Goal: Information Seeking & Learning: Learn about a topic

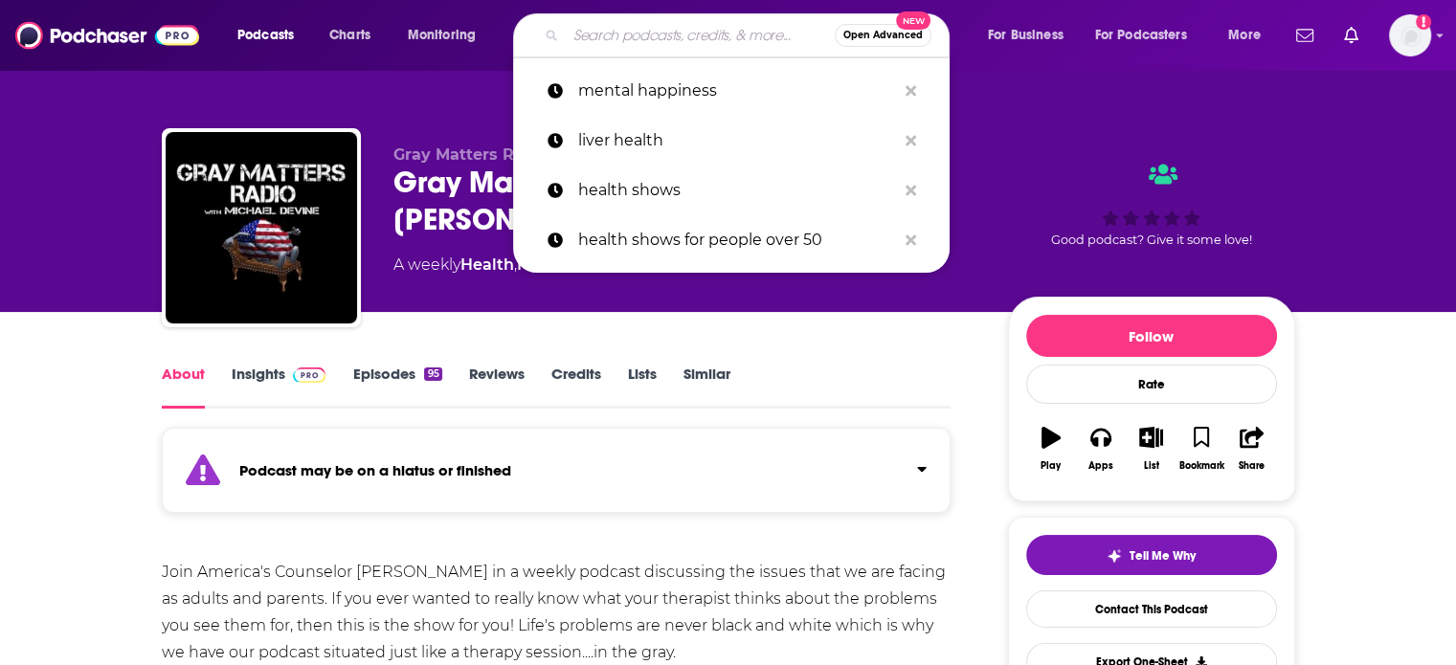
click at [699, 41] on input "Search podcasts, credits, & more..." at bounding box center [700, 35] width 269 height 31
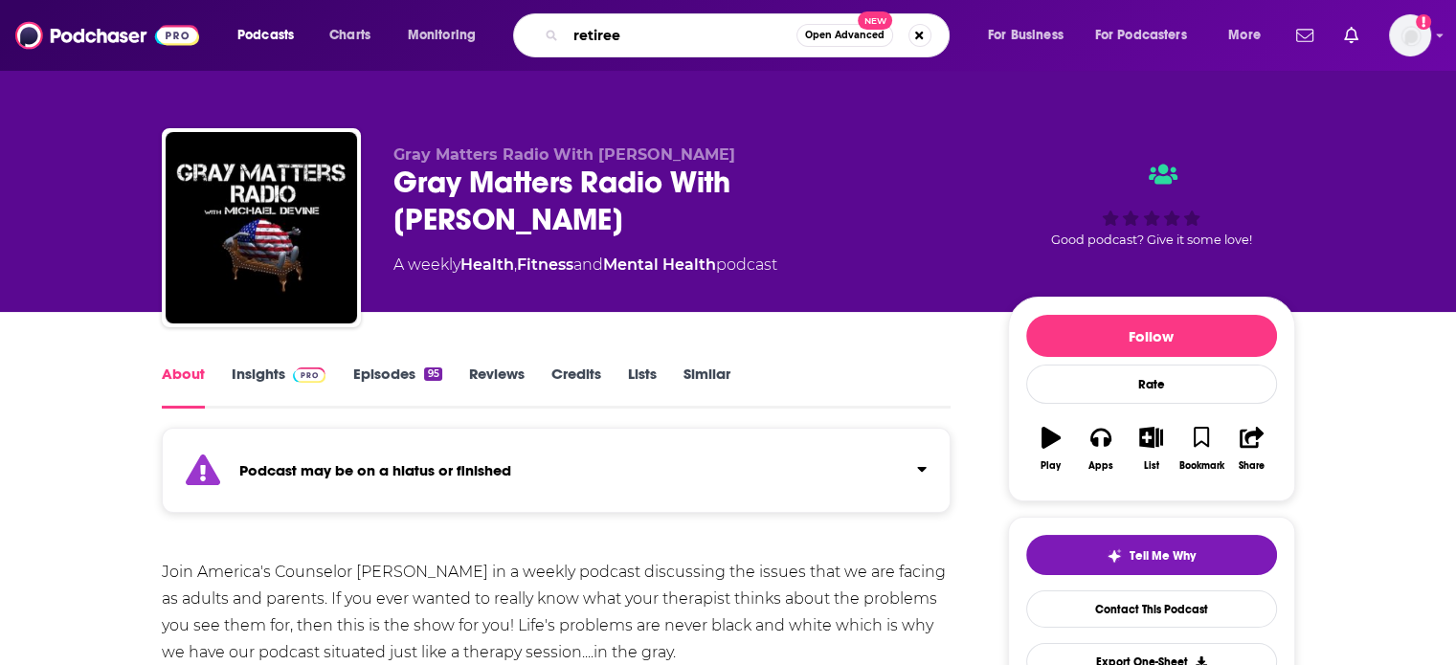
type input "retirees"
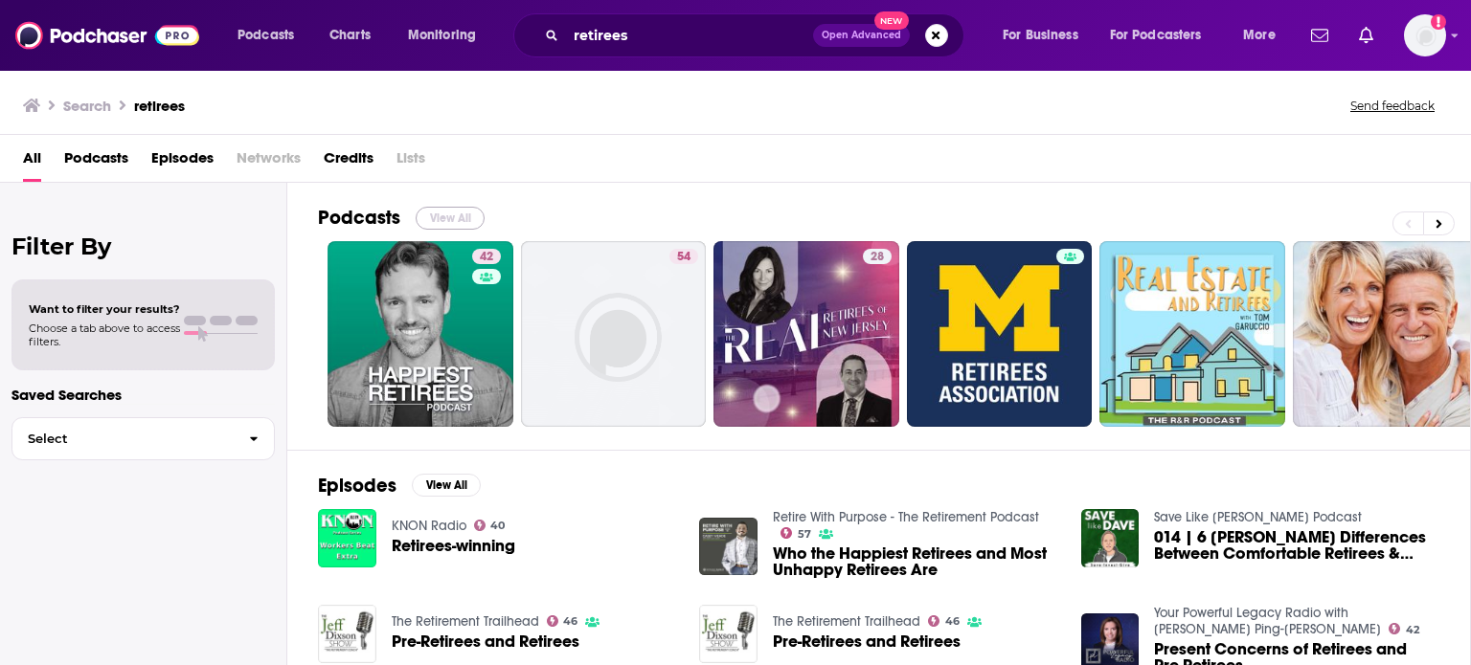
click at [460, 217] on button "View All" at bounding box center [450, 218] width 69 height 23
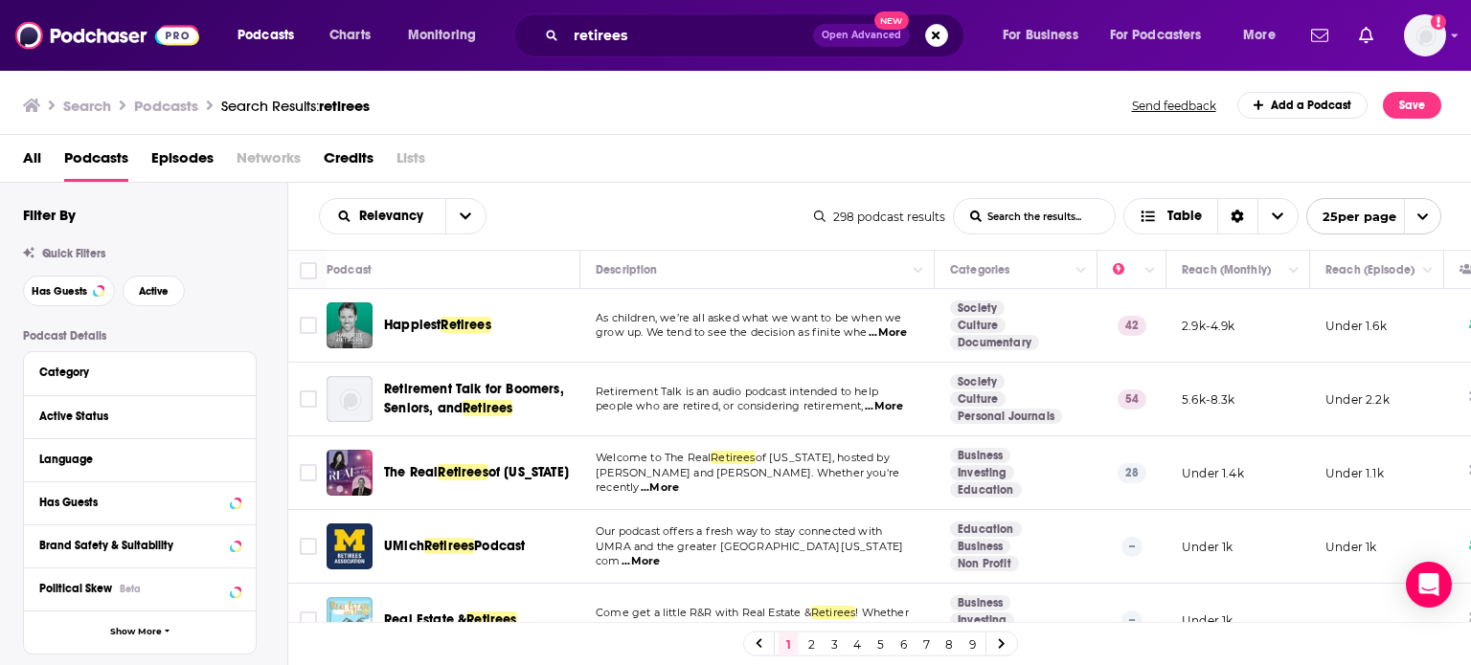
click at [891, 326] on span "...More" at bounding box center [887, 333] width 38 height 15
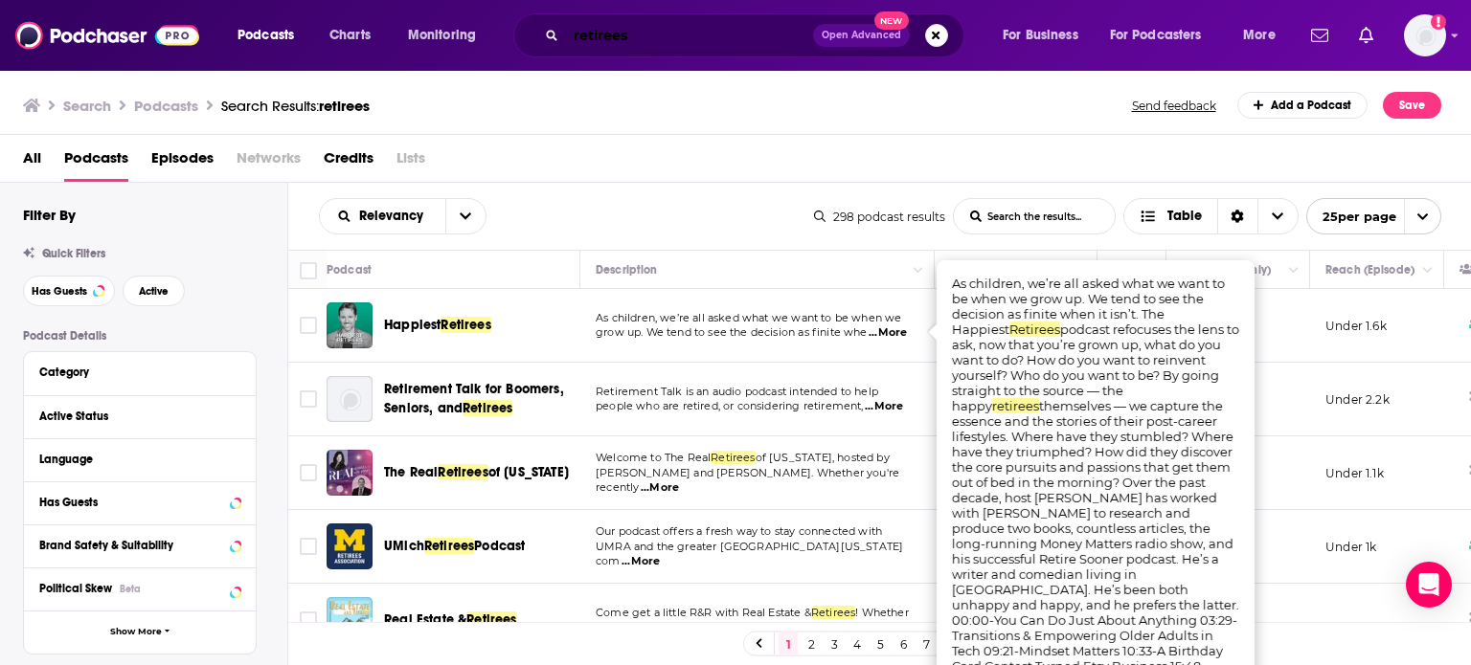
click at [683, 30] on input "retirees" at bounding box center [689, 35] width 247 height 31
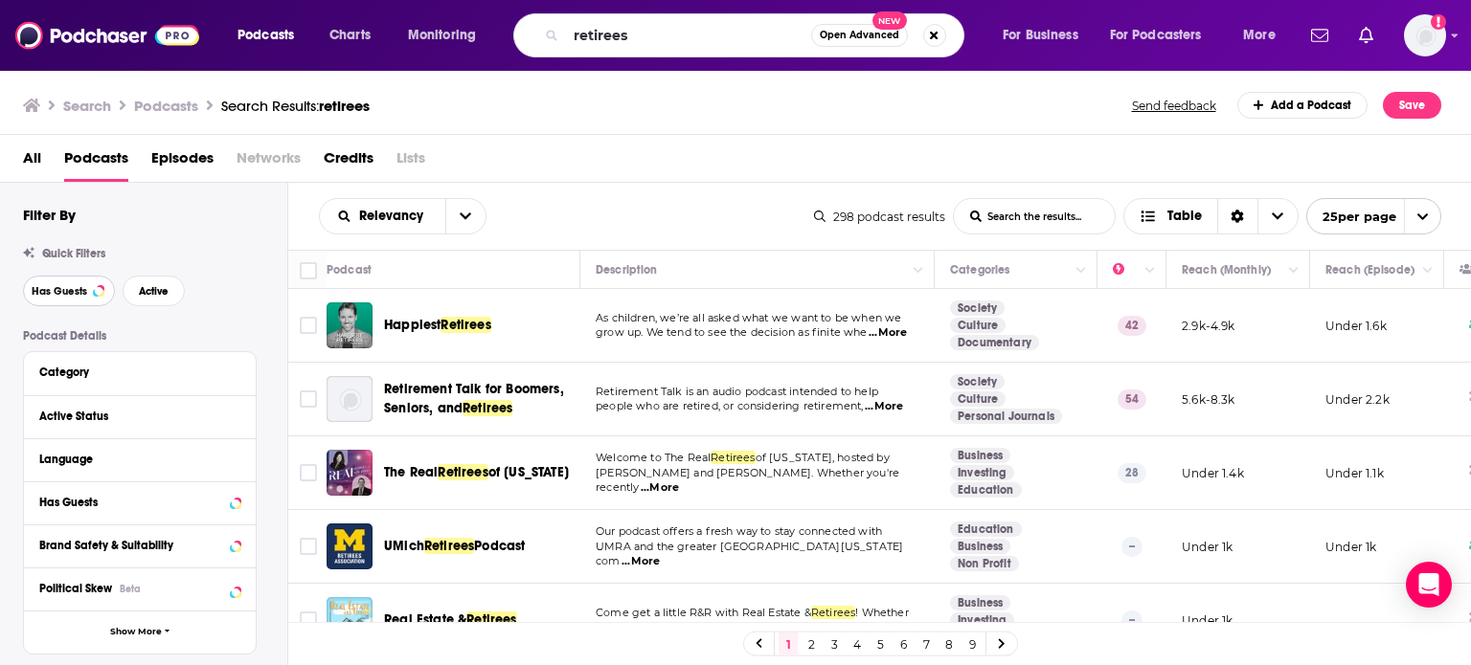
click at [69, 290] on span "Has Guests" at bounding box center [60, 291] width 56 height 11
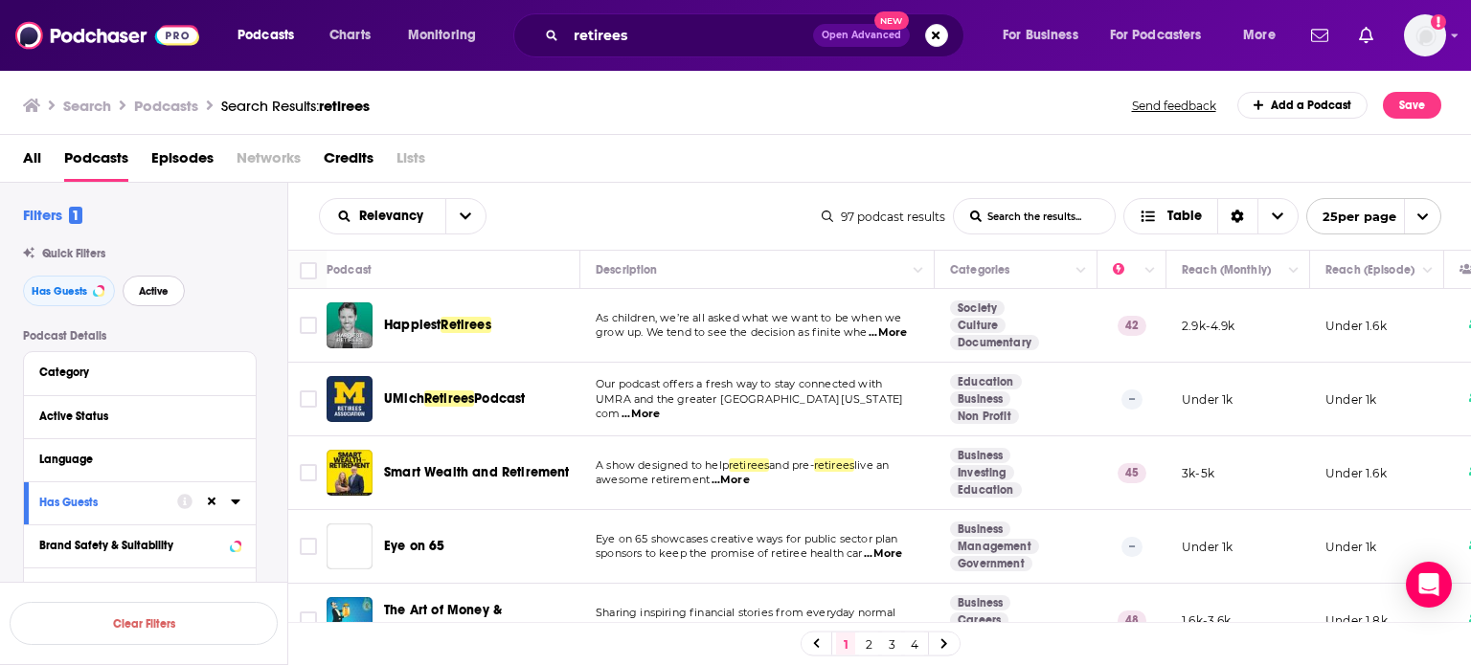
click at [156, 282] on button "Active" at bounding box center [154, 291] width 62 height 31
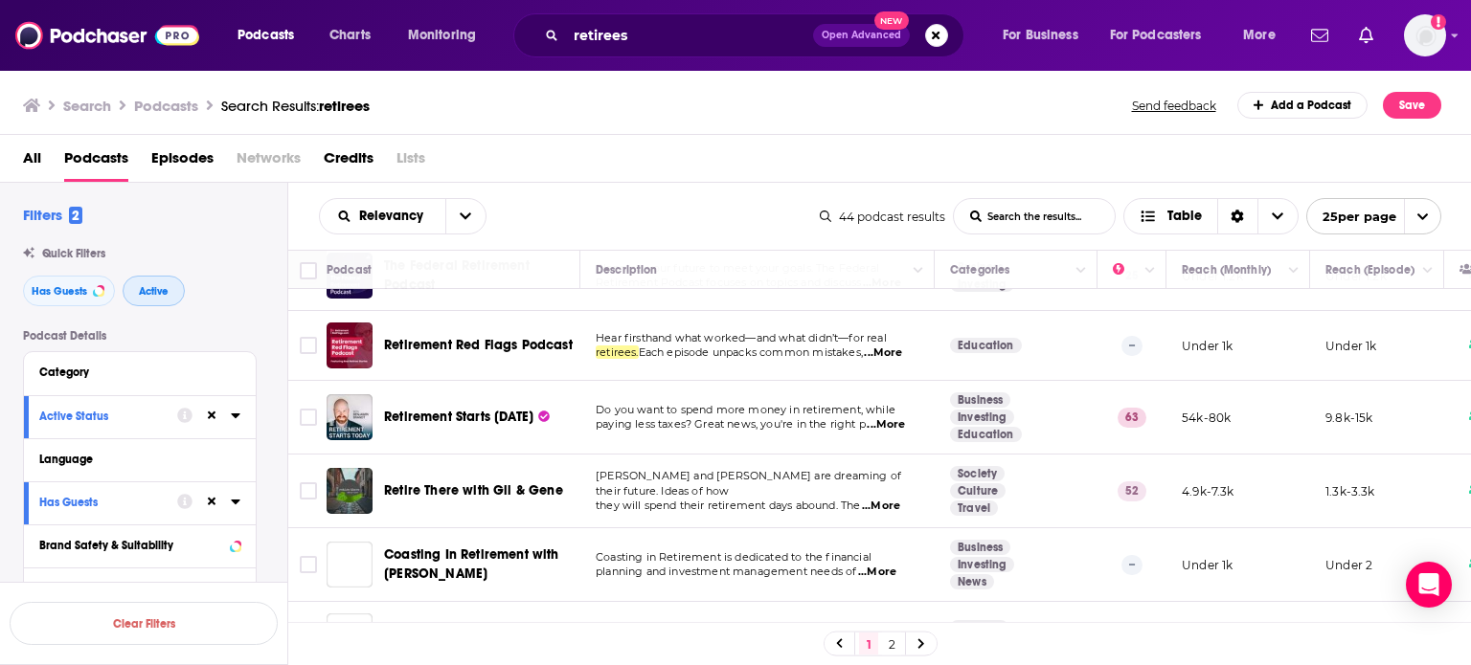
scroll to position [568, 0]
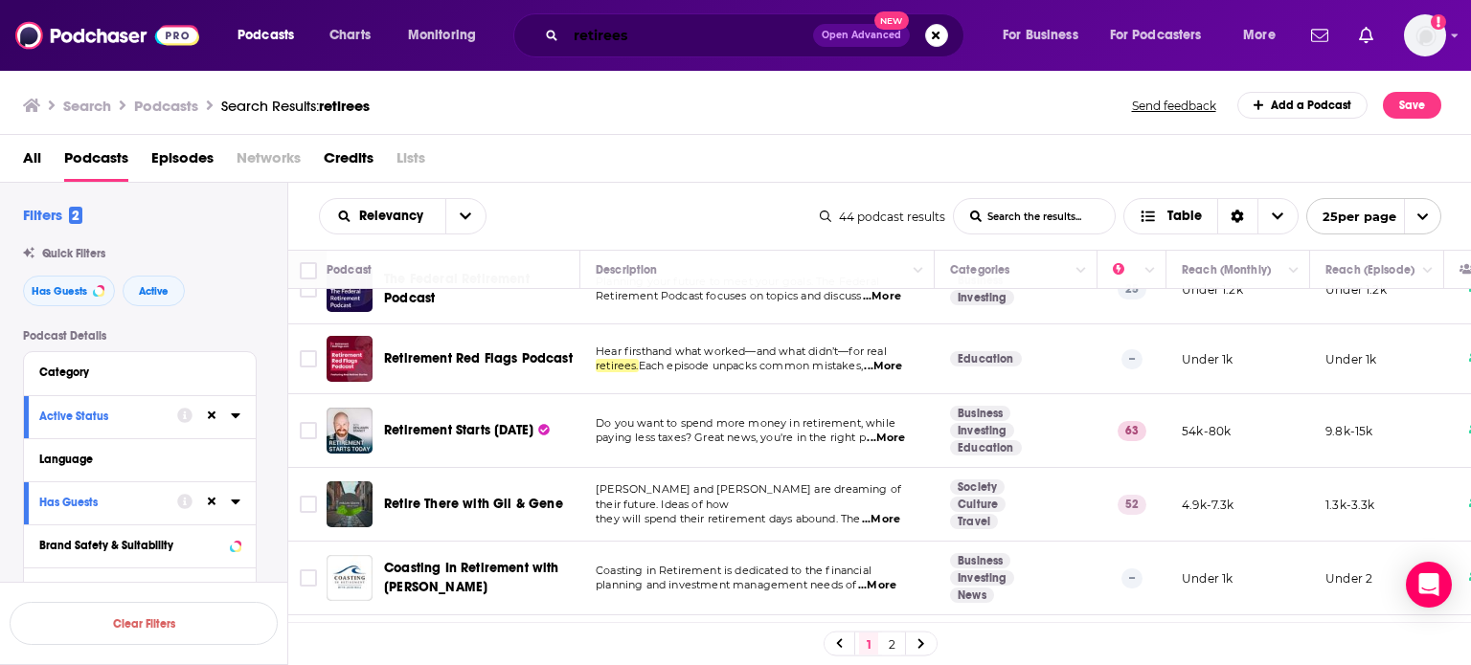
click at [692, 33] on input "retirees" at bounding box center [689, 35] width 247 height 31
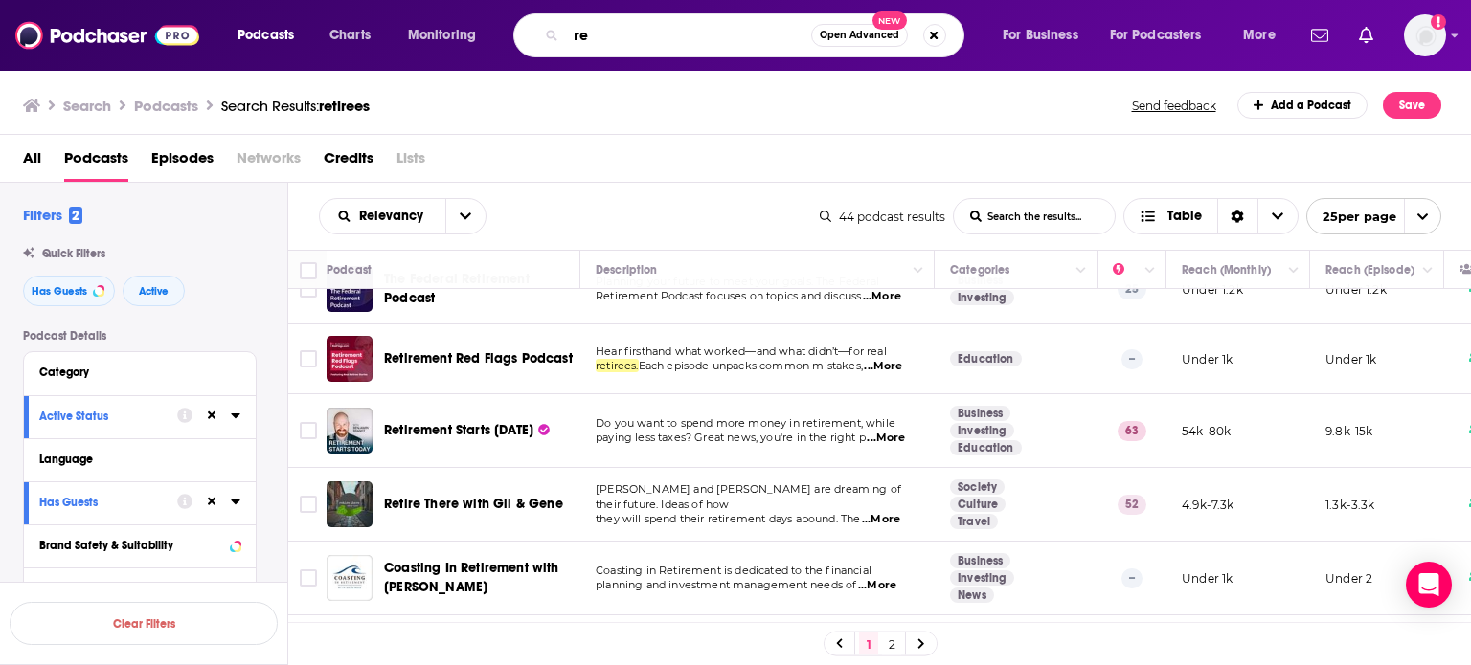
type input "r"
type input "happiness"
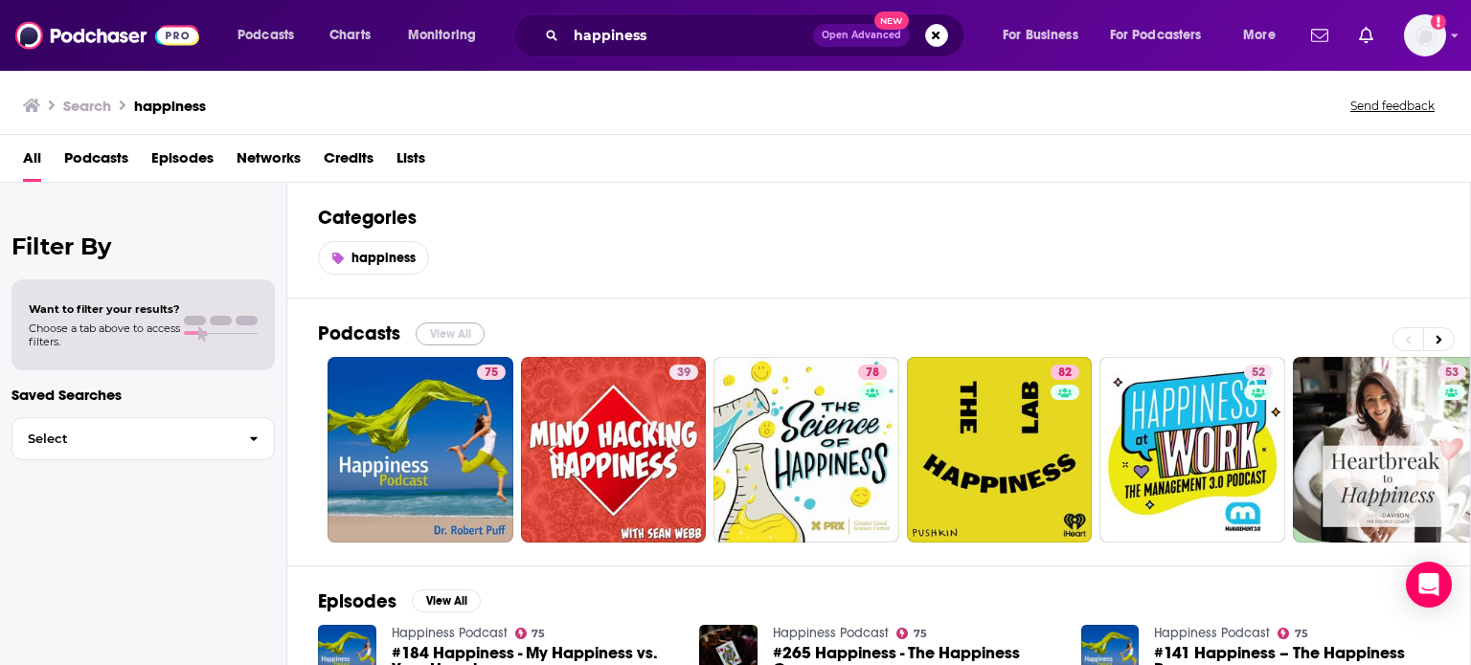
click at [451, 332] on button "View All" at bounding box center [450, 334] width 69 height 23
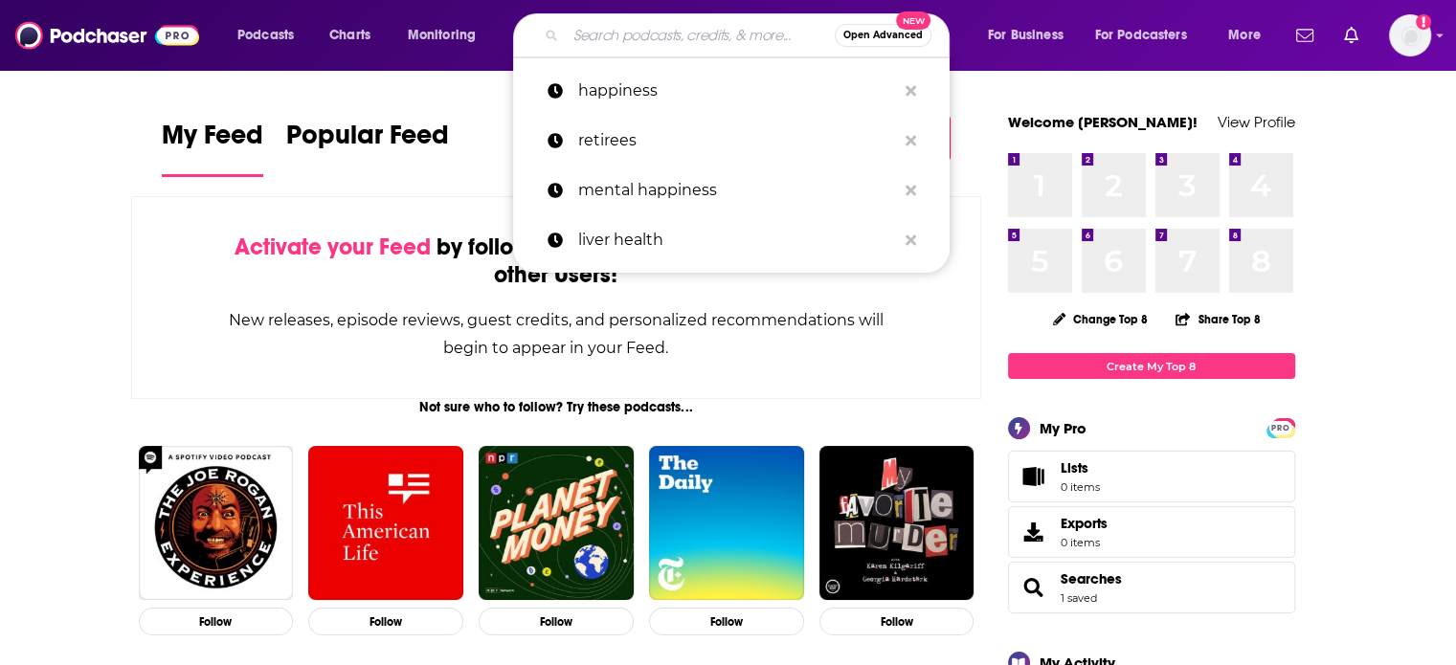
click at [718, 34] on input "Search podcasts, credits, & more..." at bounding box center [700, 35] width 269 height 31
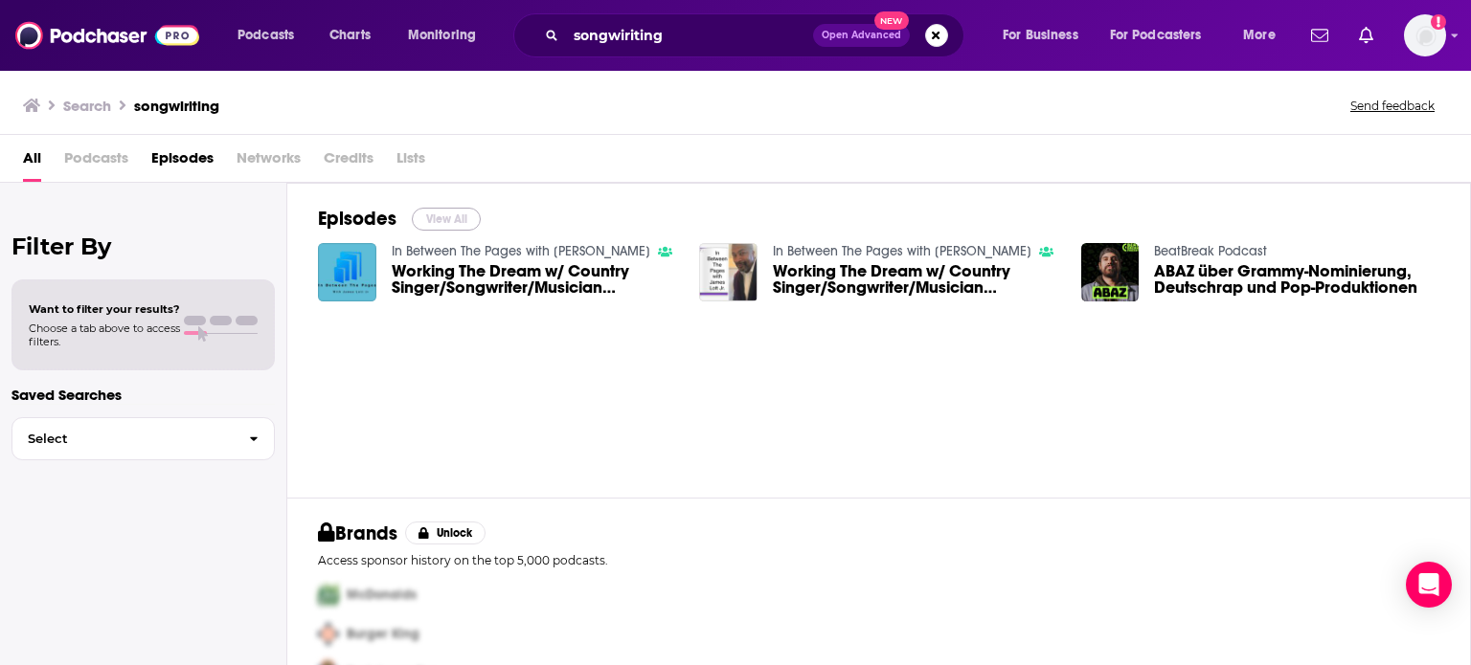
click at [440, 219] on button "View All" at bounding box center [446, 219] width 69 height 23
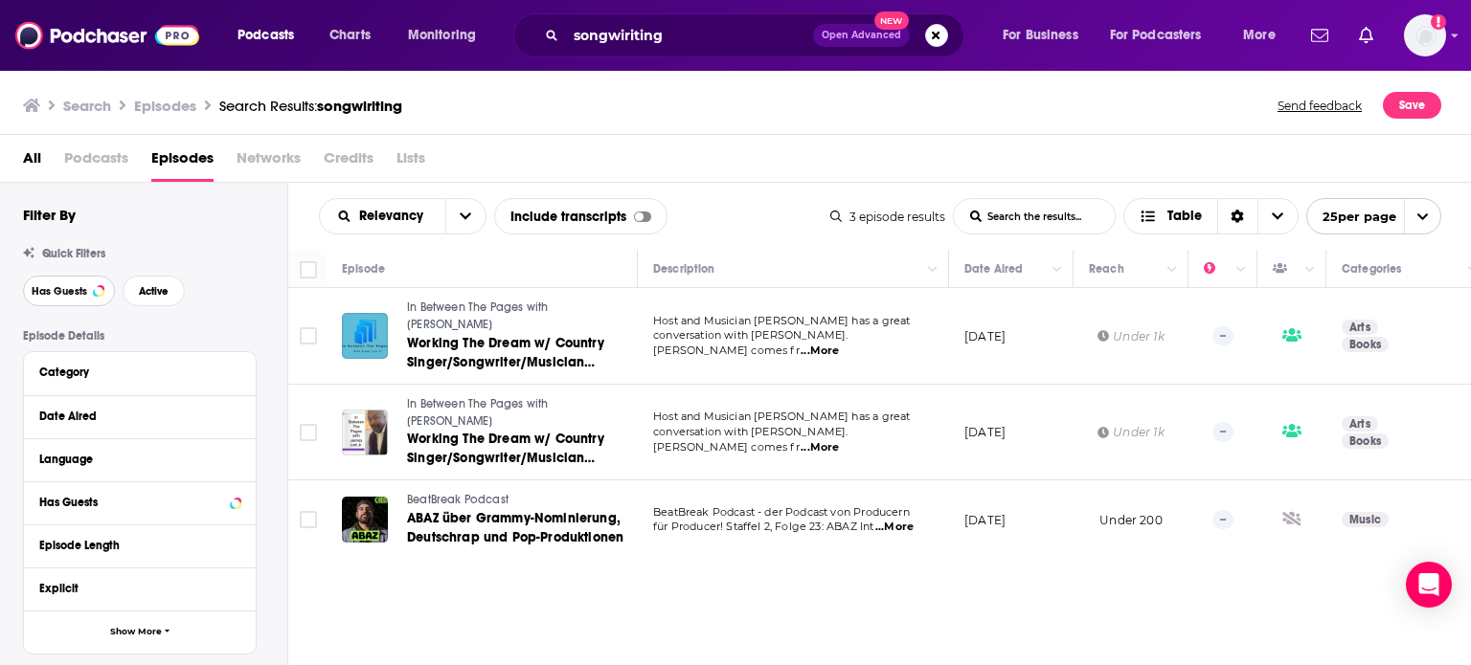
click at [71, 286] on span "Has Guests" at bounding box center [60, 291] width 56 height 11
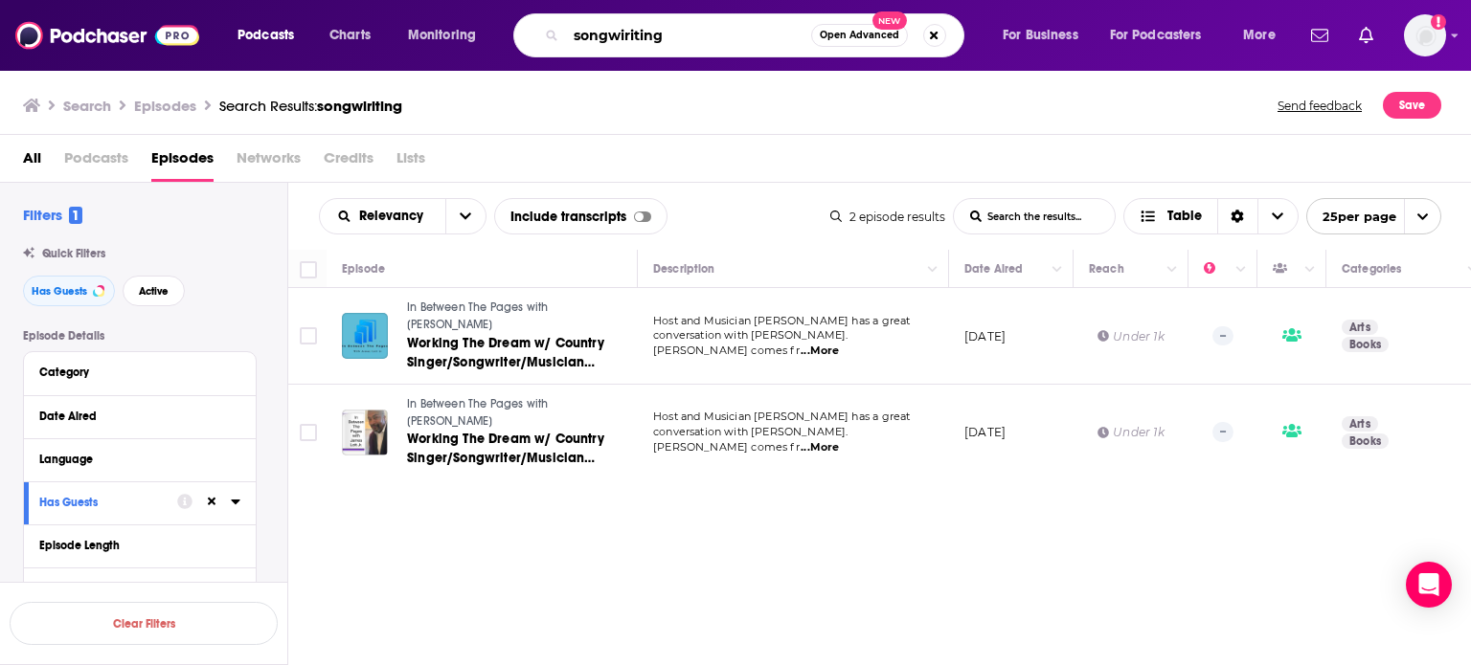
click at [702, 34] on input "songwiriting" at bounding box center [688, 35] width 245 height 31
type input "s"
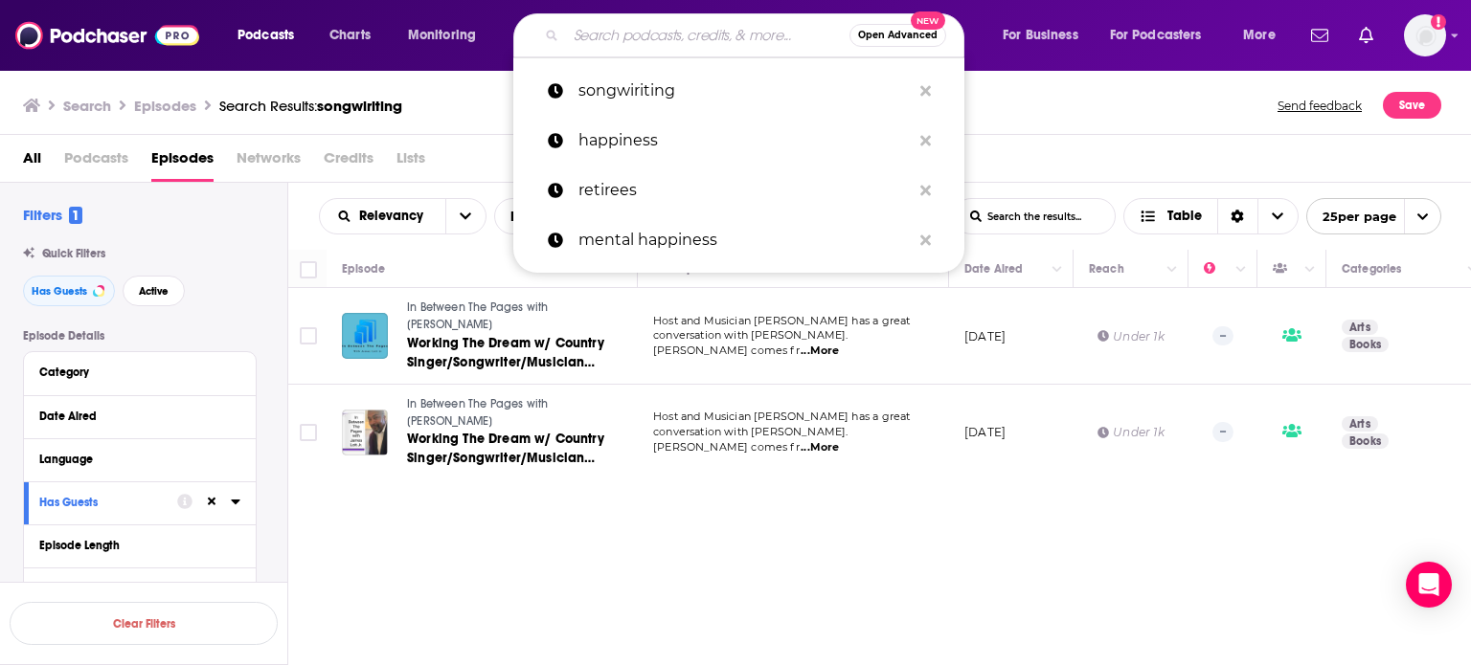
type input "w"
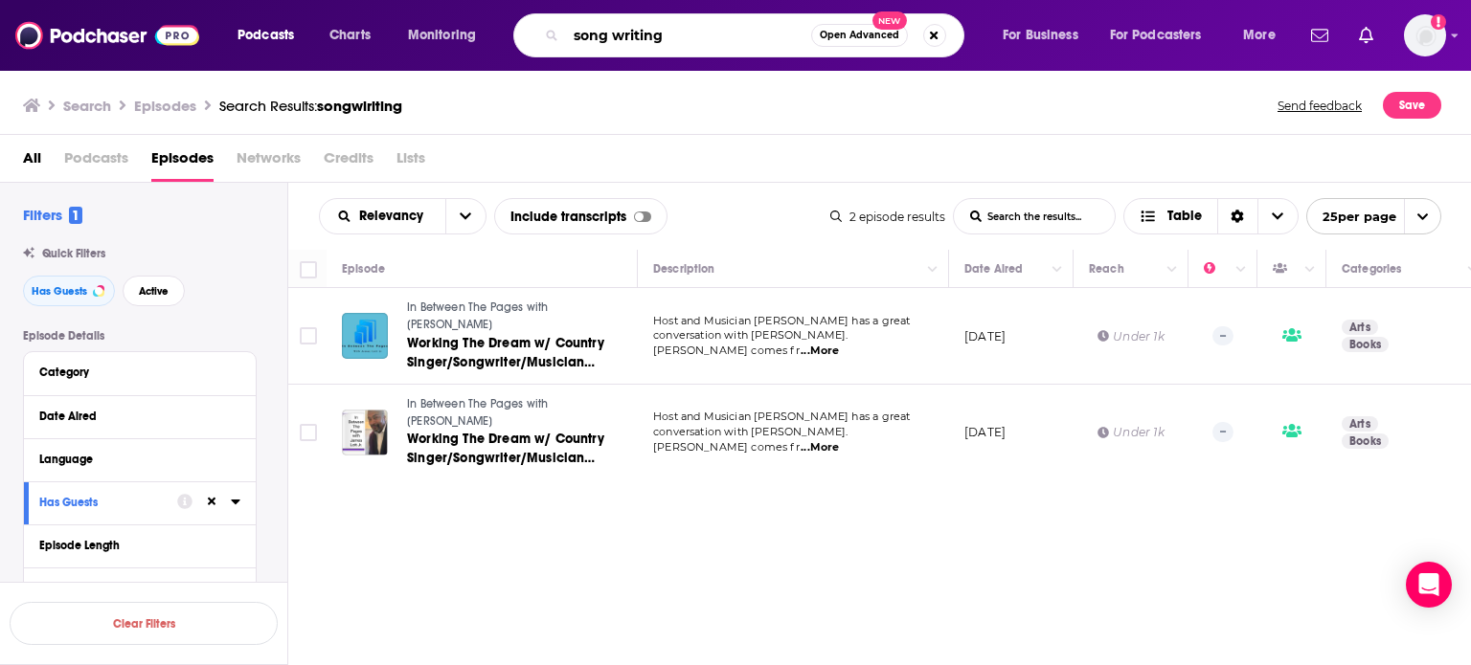
type input "song writing"
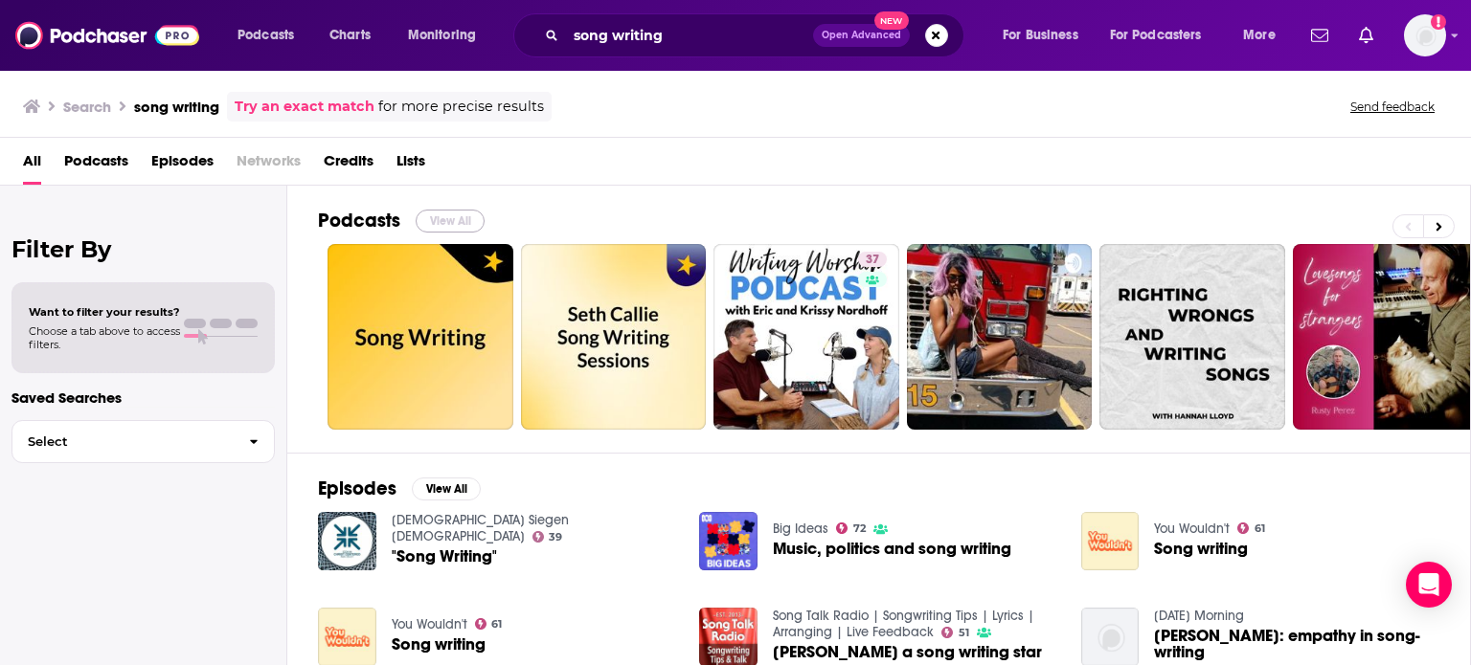
click at [458, 219] on button "View All" at bounding box center [450, 221] width 69 height 23
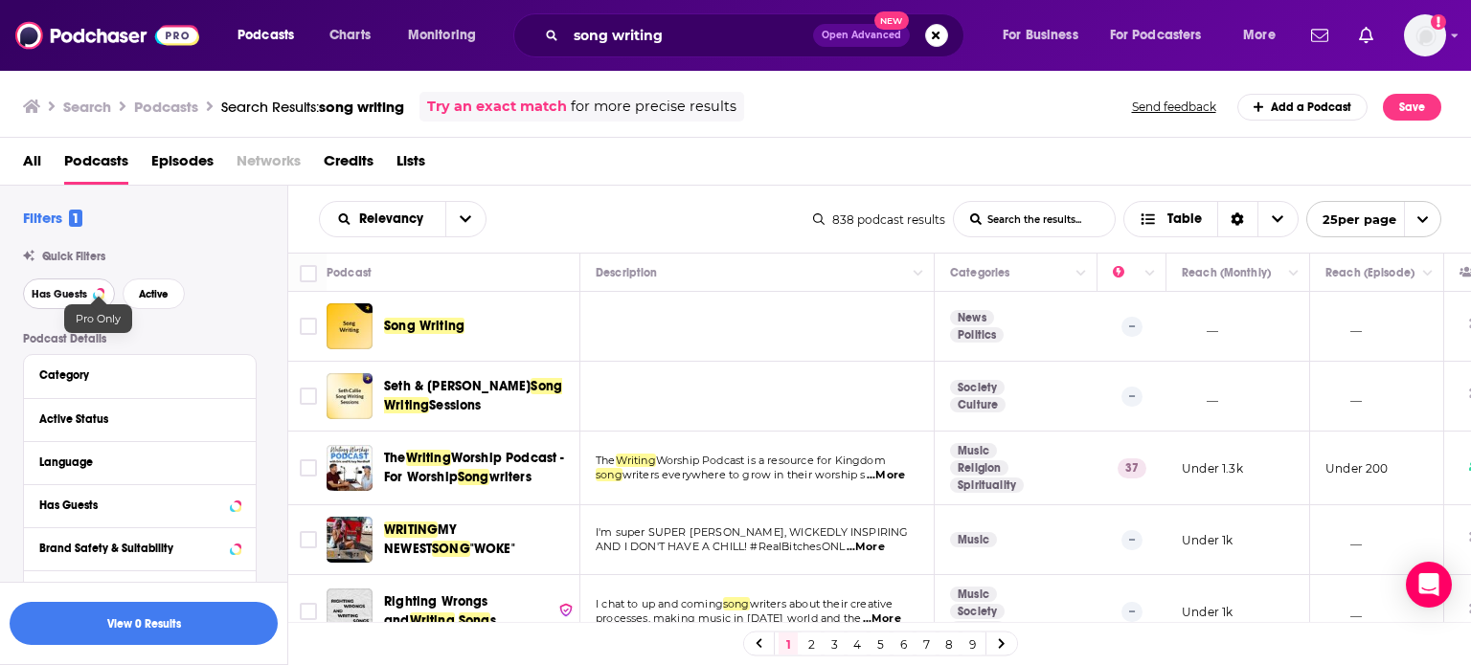
click at [98, 292] on div at bounding box center [99, 294] width 8 height 8
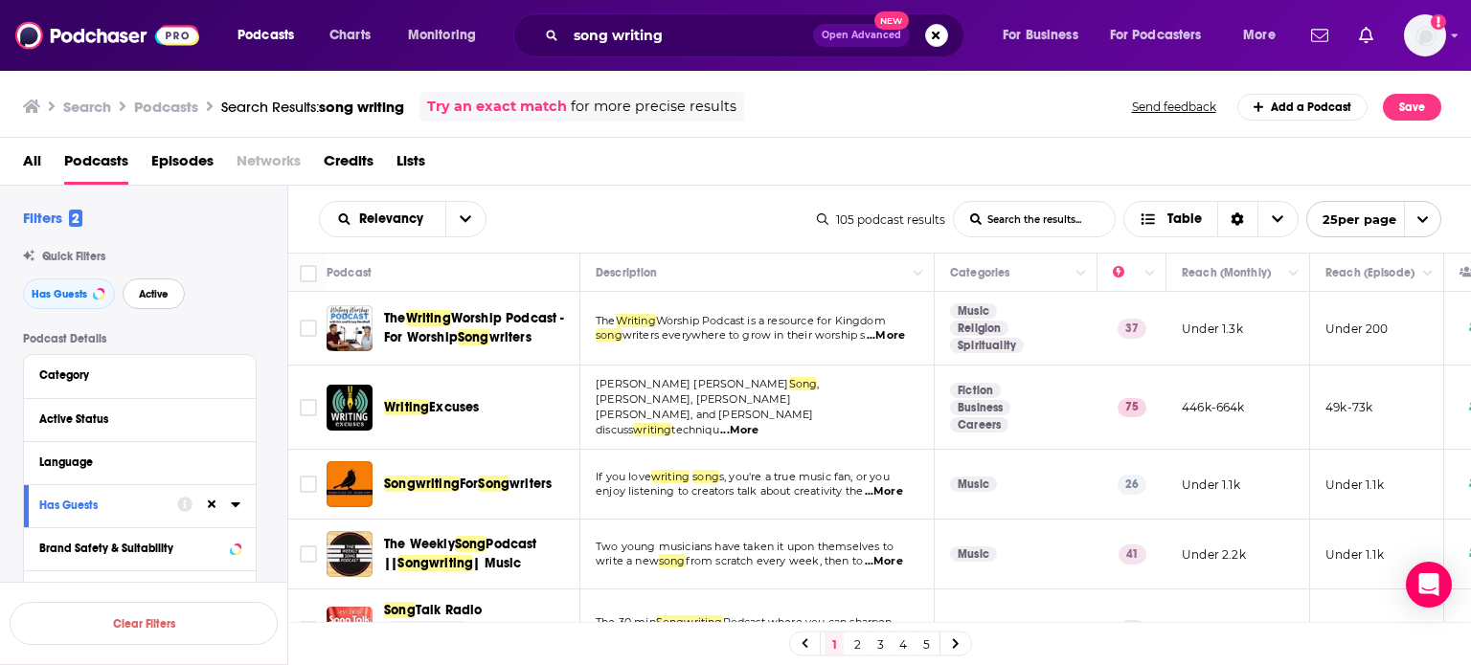
click at [153, 289] on span "Active" at bounding box center [154, 294] width 30 height 11
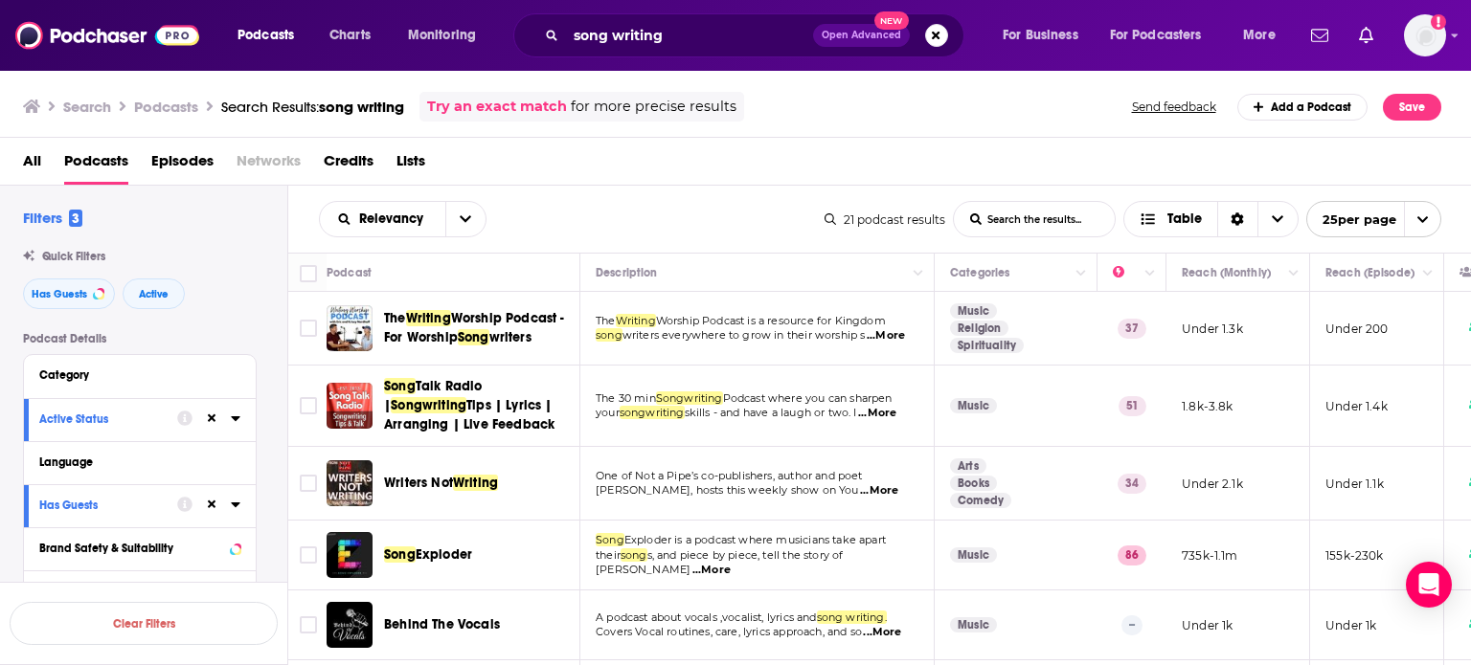
click at [731, 563] on span "...More" at bounding box center [711, 570] width 38 height 15
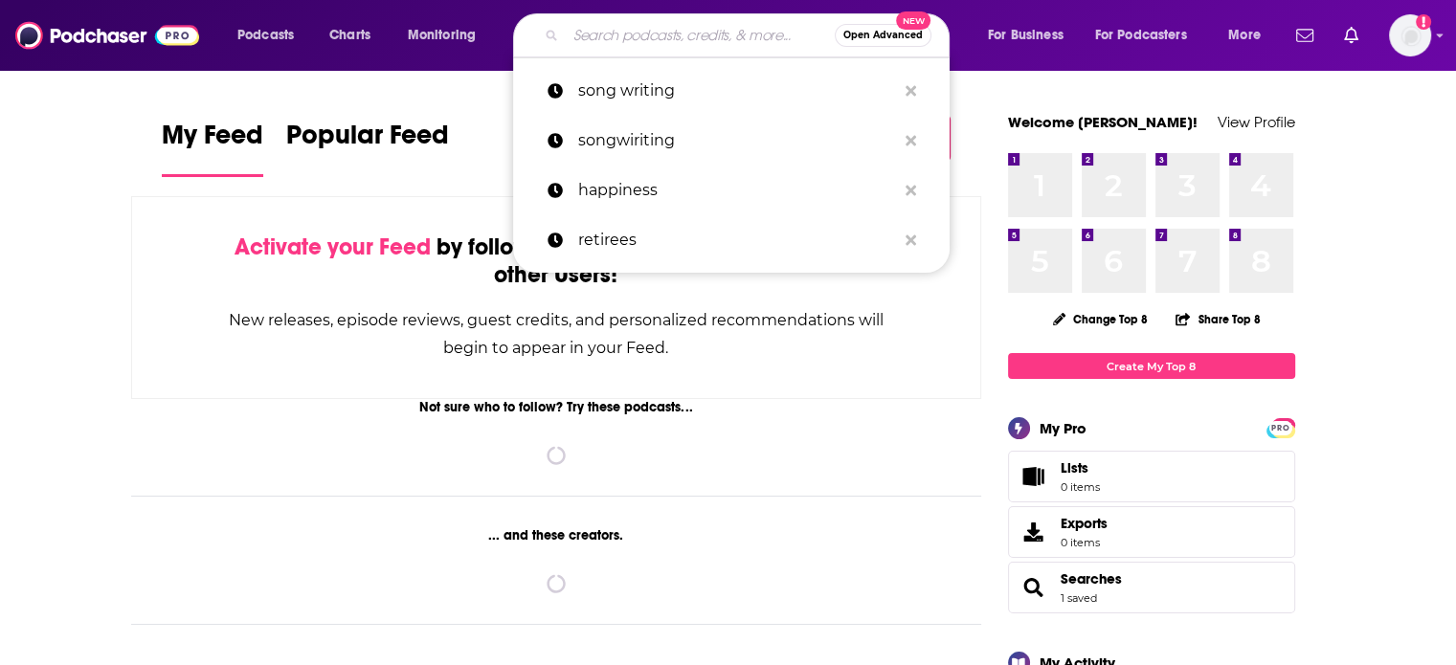
click at [717, 37] on input "Search podcasts, credits, & more..." at bounding box center [700, 35] width 269 height 31
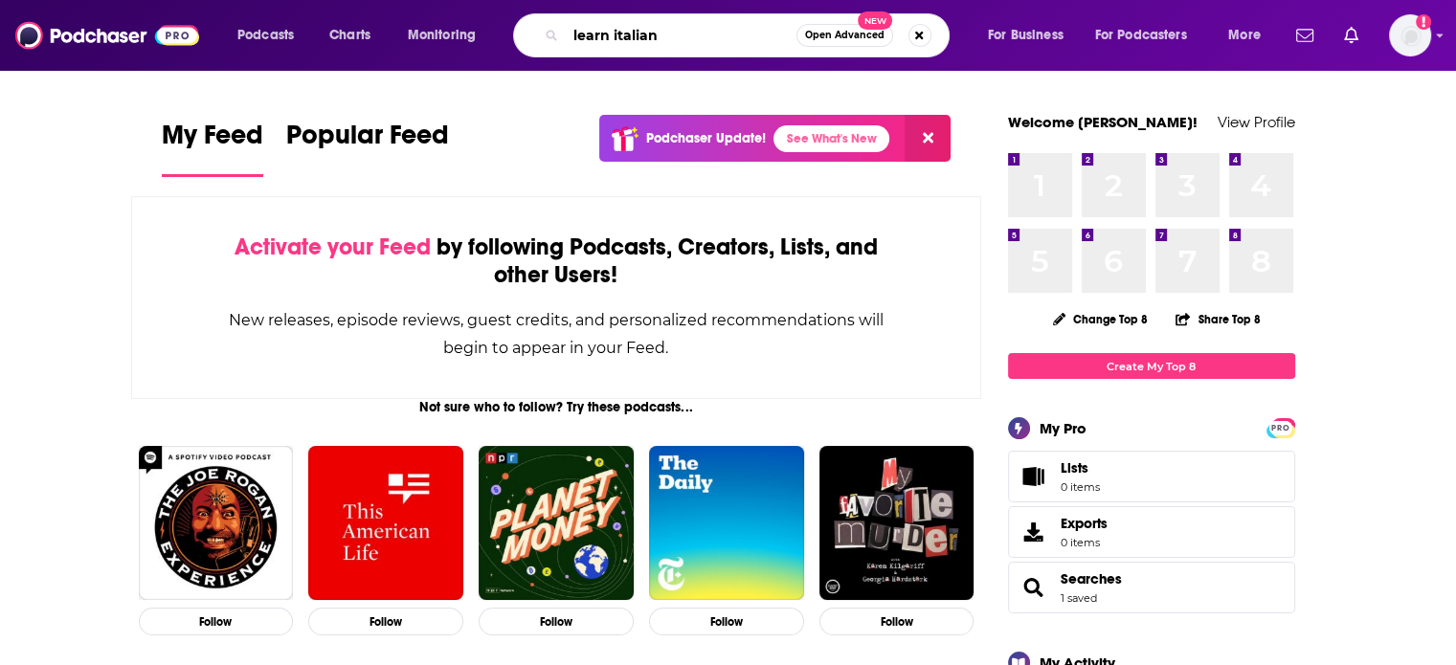
type input "learn italian"
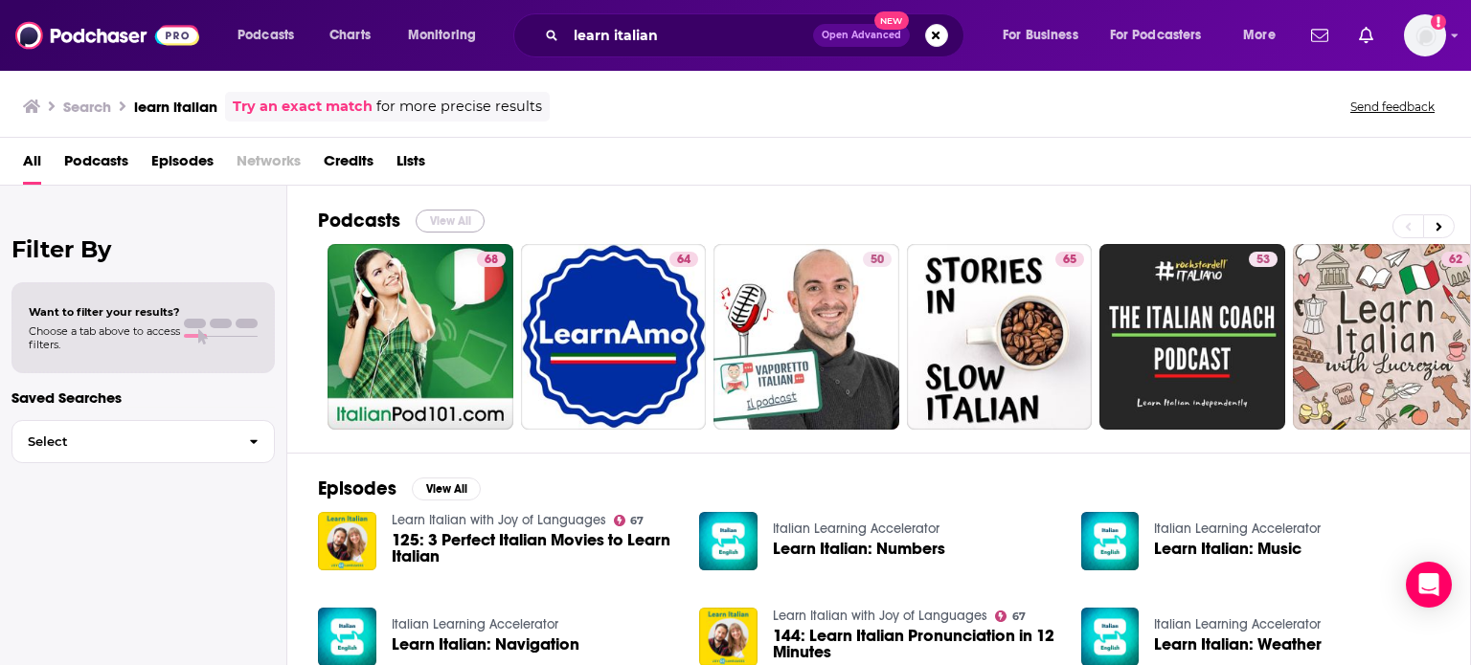
click at [462, 214] on button "View All" at bounding box center [450, 221] width 69 height 23
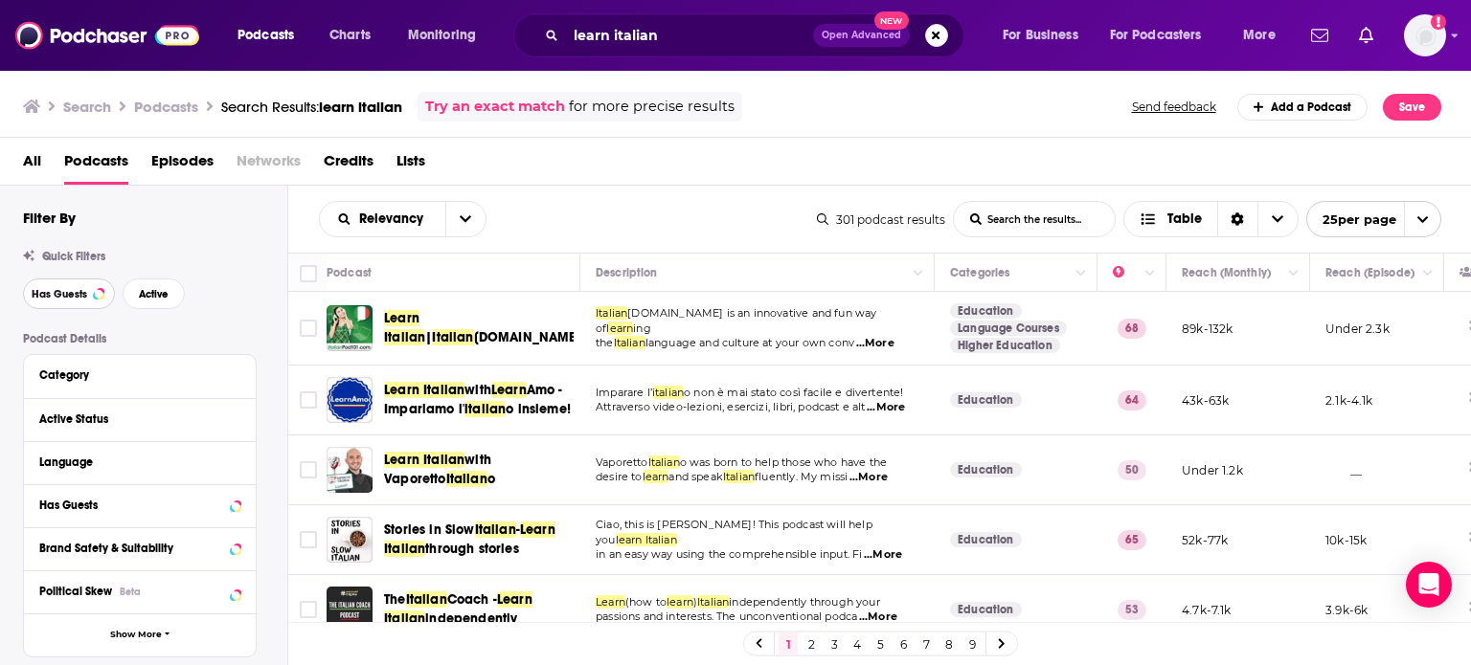
click at [86, 294] on span "Has Guests" at bounding box center [60, 294] width 56 height 11
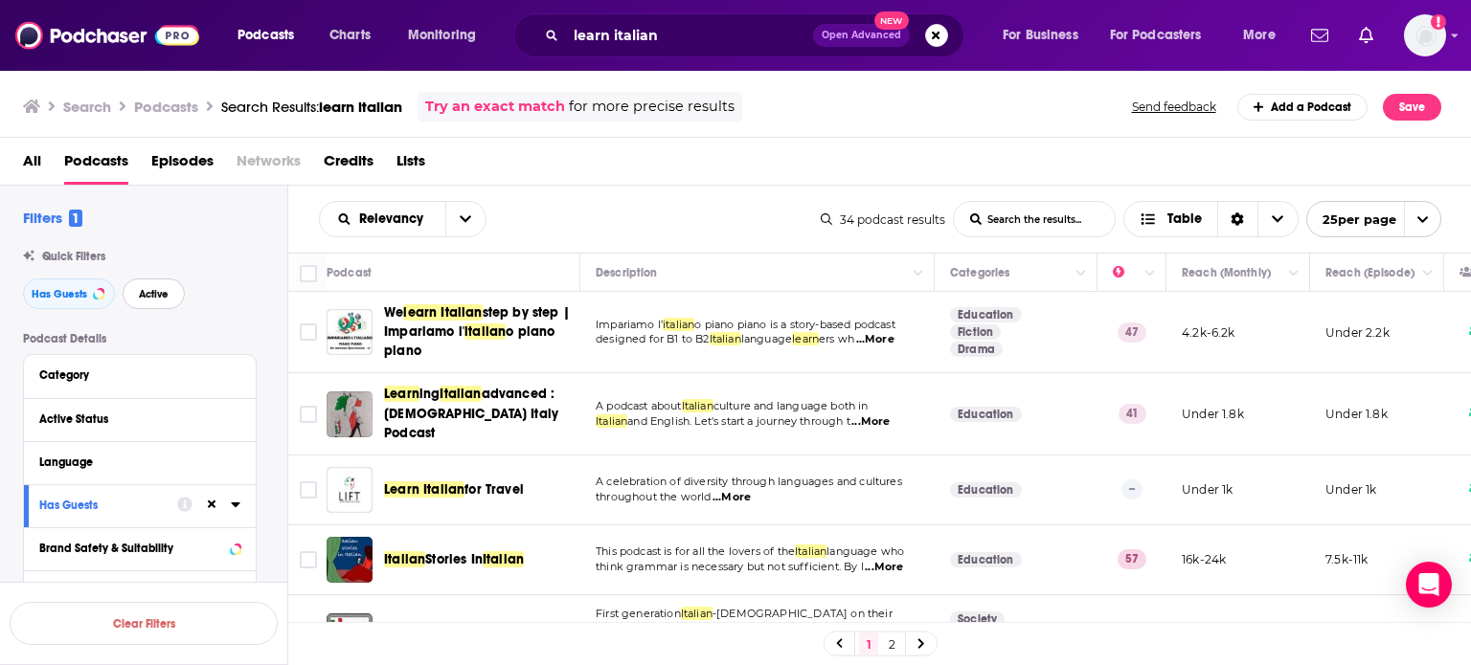
click at [159, 290] on span "Active" at bounding box center [154, 294] width 30 height 11
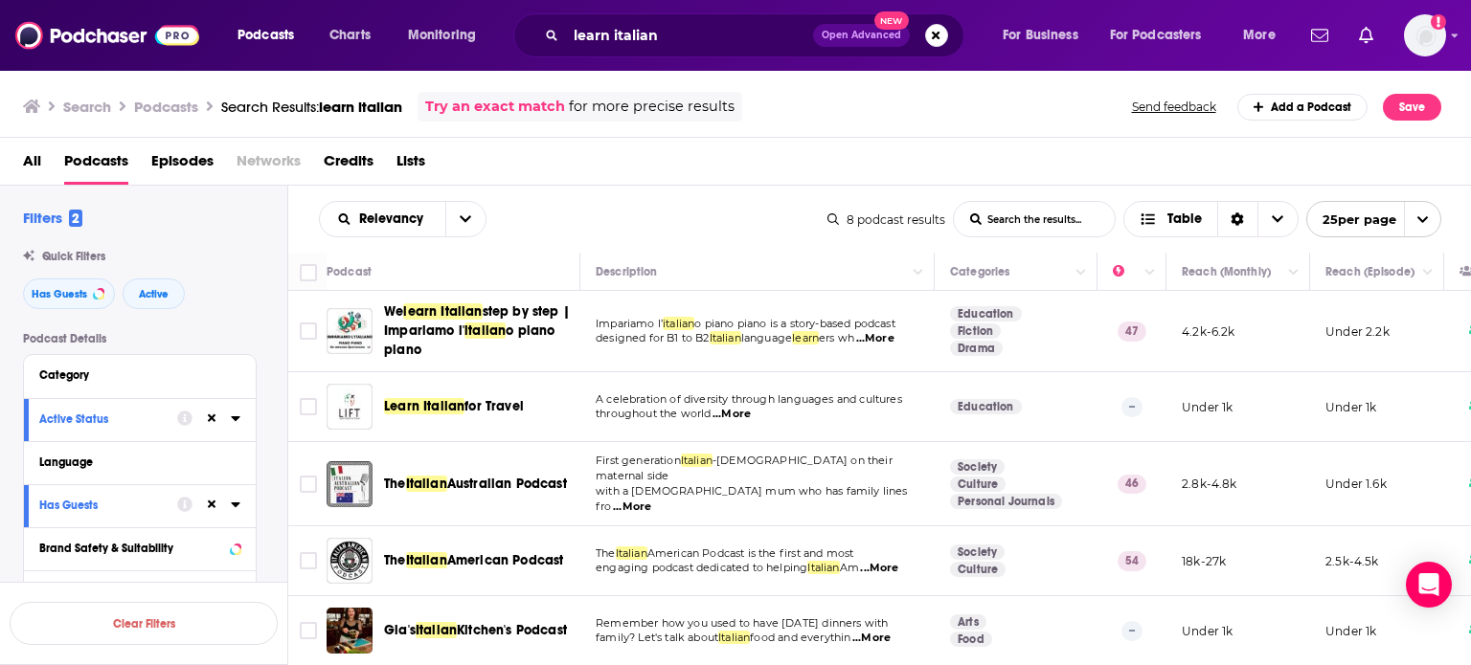
click at [895, 328] on span "o piano piano is a story-based podcast" at bounding box center [794, 323] width 201 height 13
click at [894, 339] on span "...More" at bounding box center [875, 338] width 38 height 15
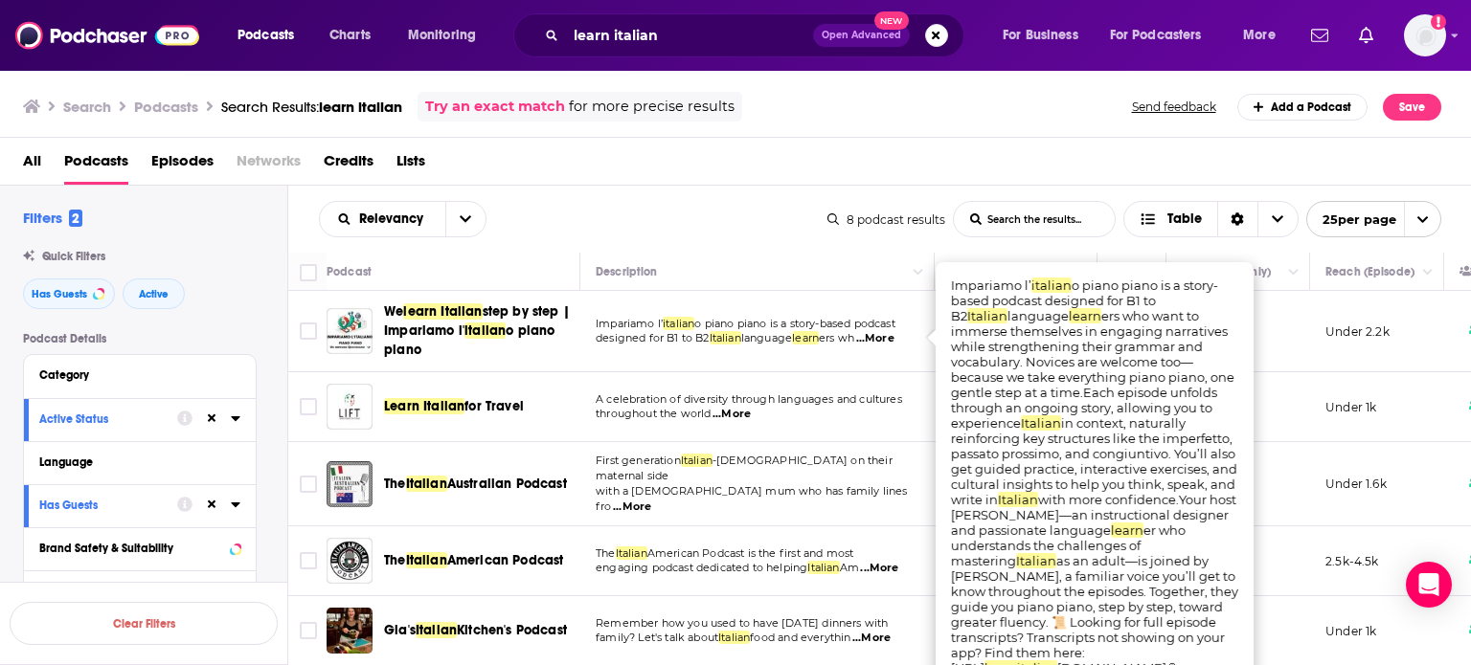
click at [735, 411] on span "...More" at bounding box center [731, 414] width 38 height 15
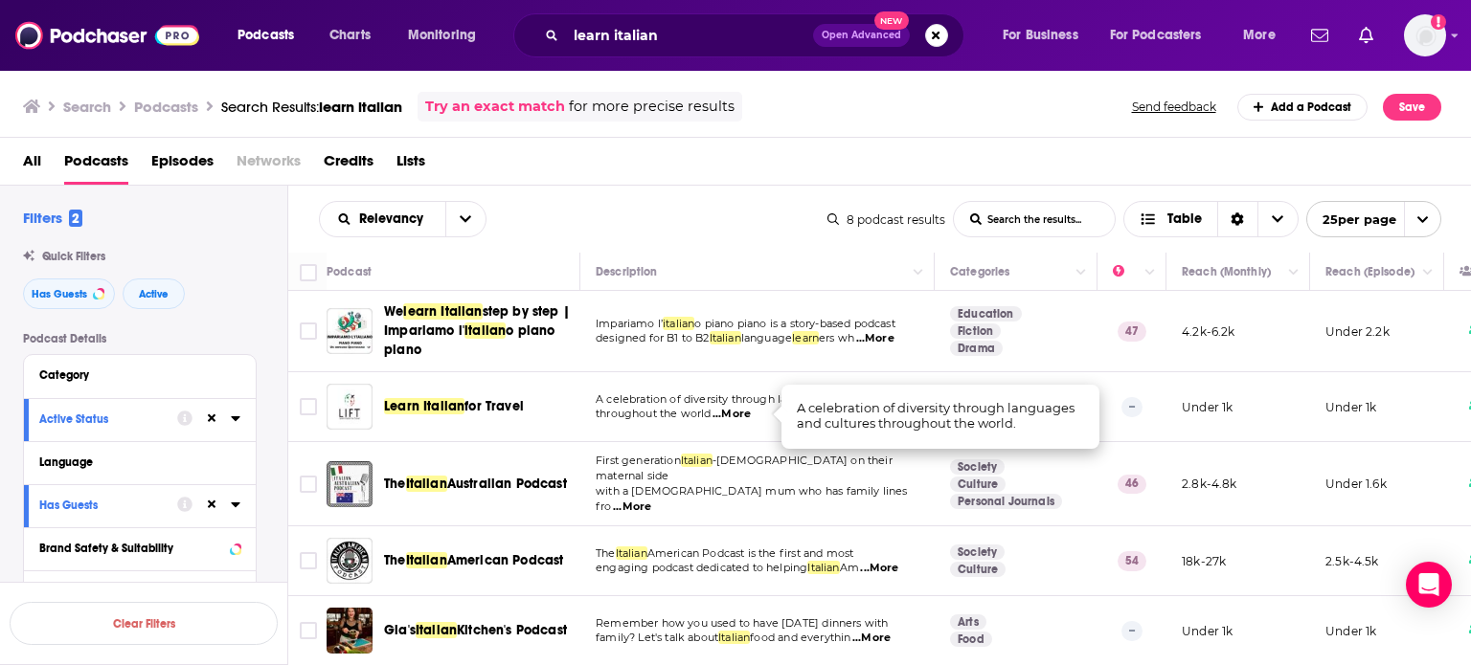
click at [892, 561] on span "...More" at bounding box center [879, 568] width 38 height 15
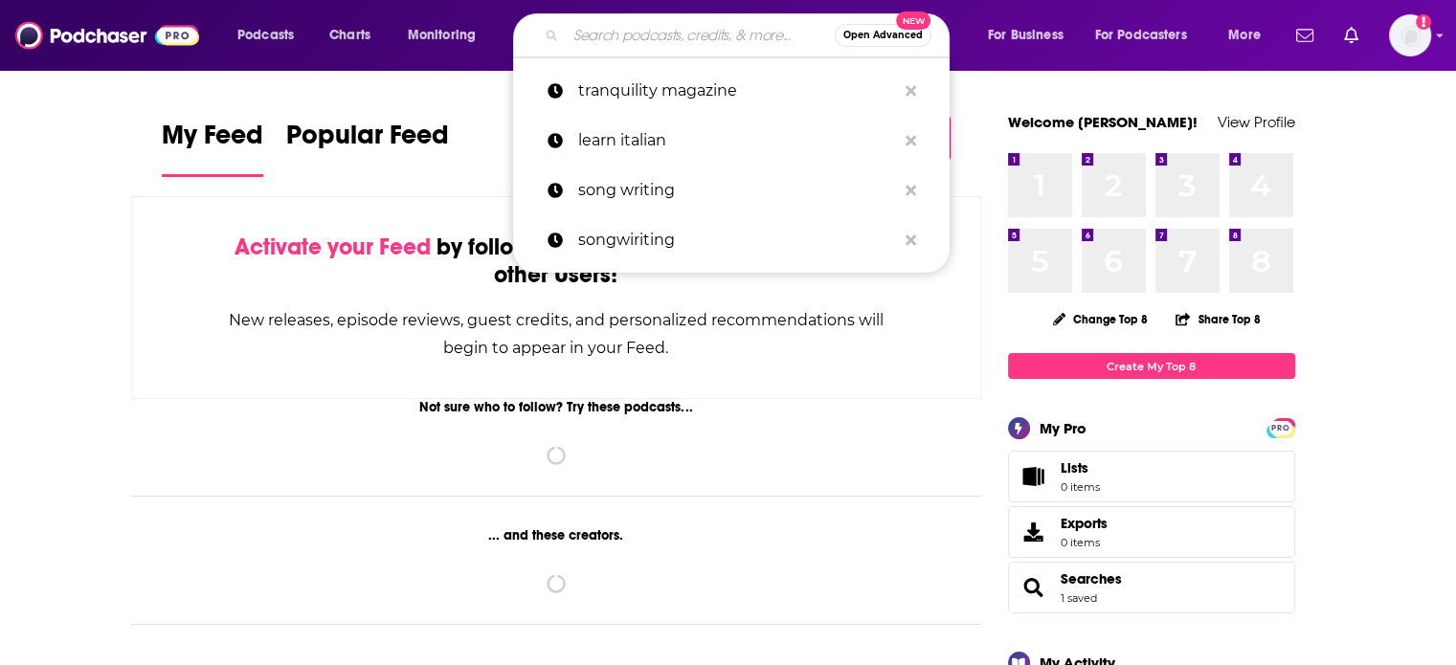
click at [712, 35] on input "Search podcasts, credits, & more..." at bounding box center [700, 35] width 269 height 31
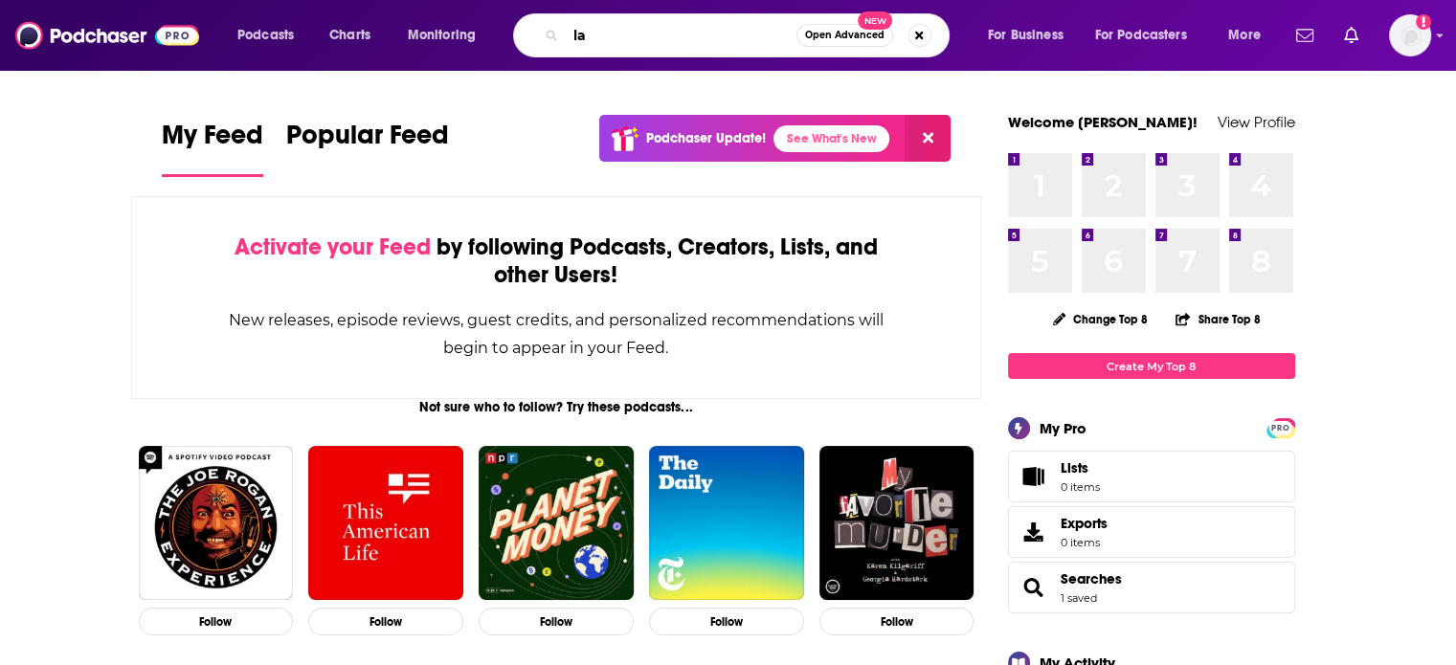
type input "l"
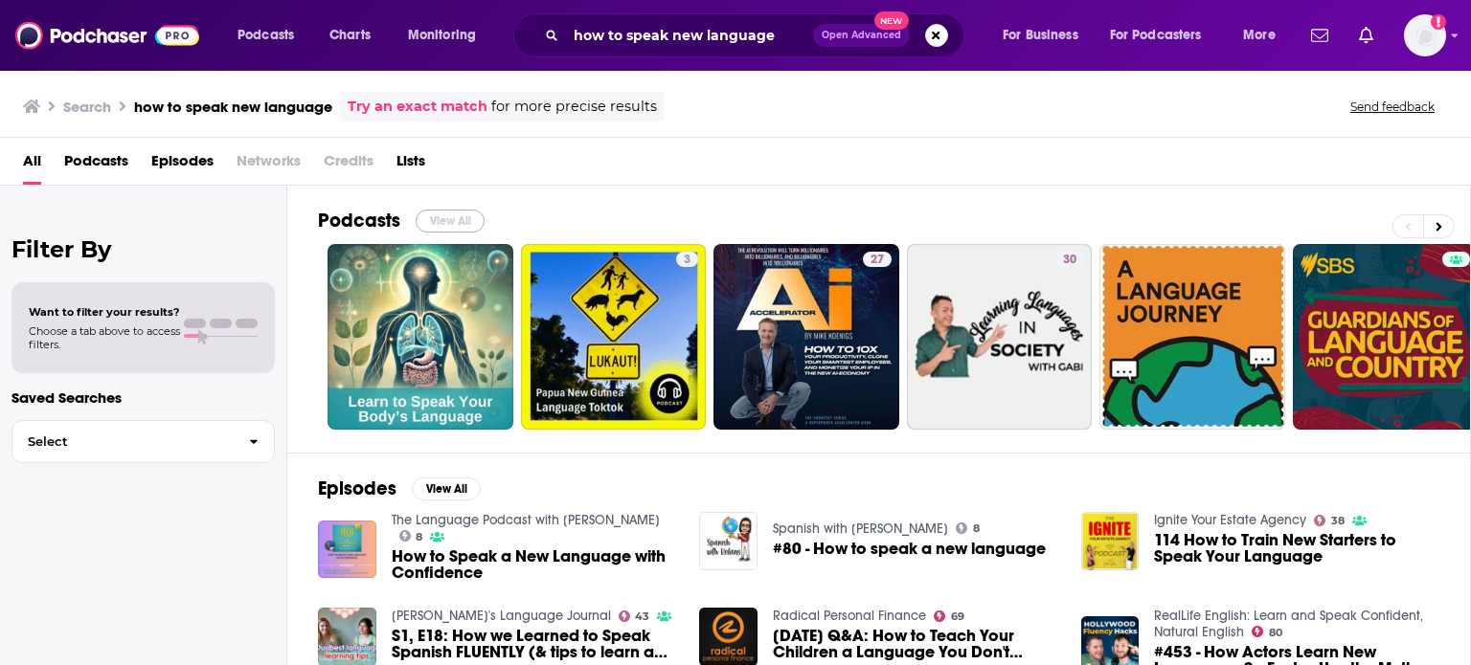
click at [452, 224] on button "View All" at bounding box center [450, 221] width 69 height 23
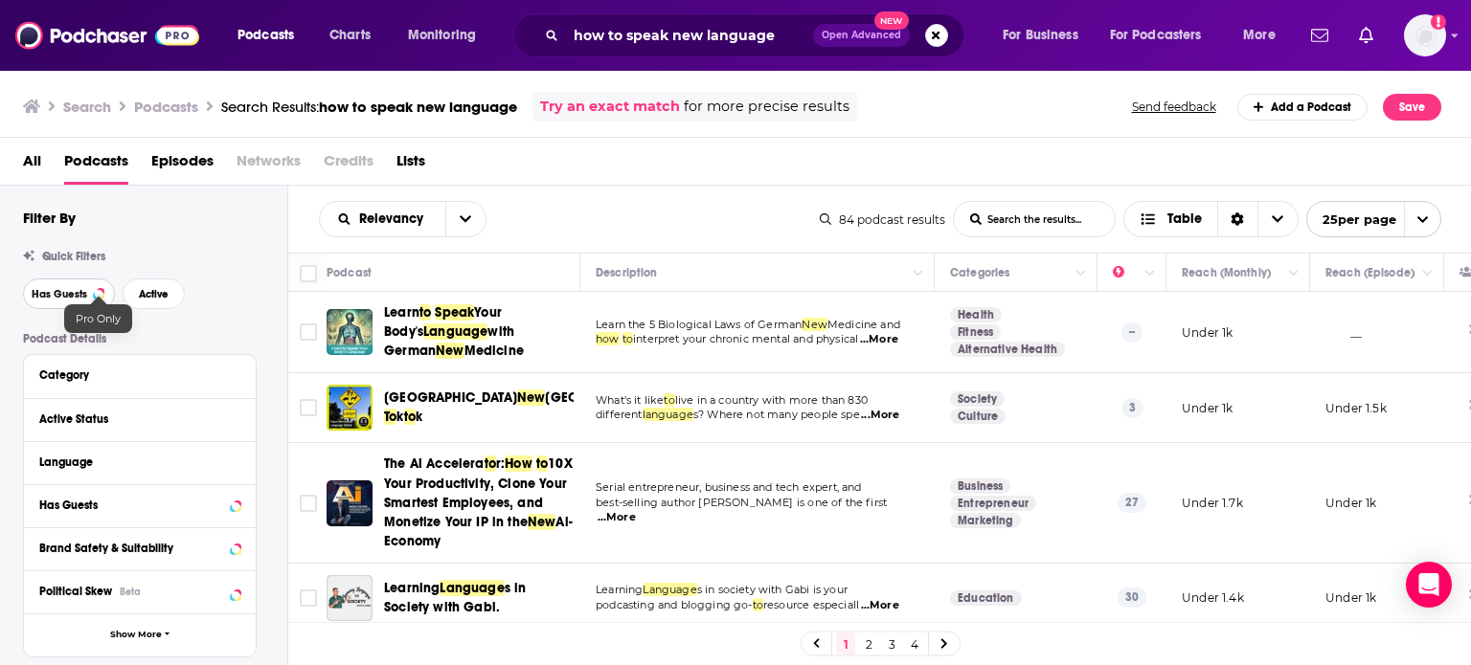
click at [100, 296] on div at bounding box center [99, 294] width 8 height 8
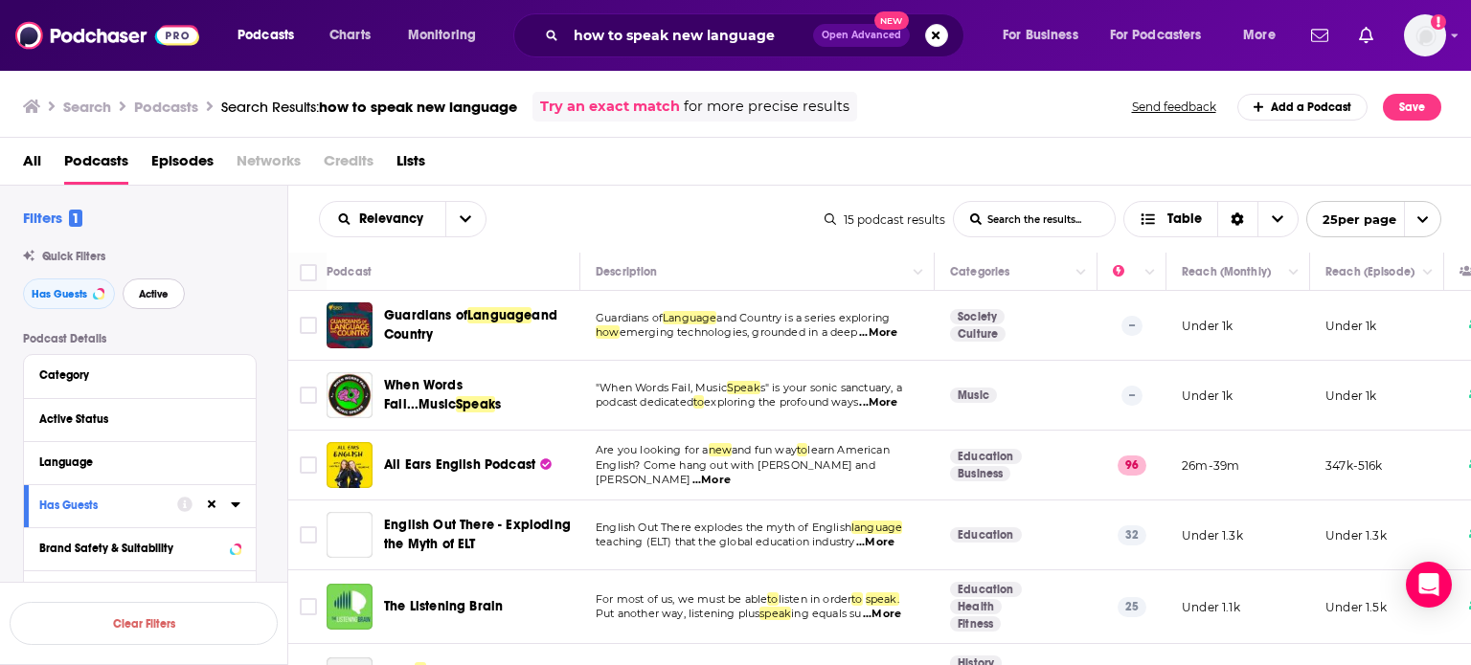
click at [154, 294] on span "Active" at bounding box center [154, 294] width 30 height 11
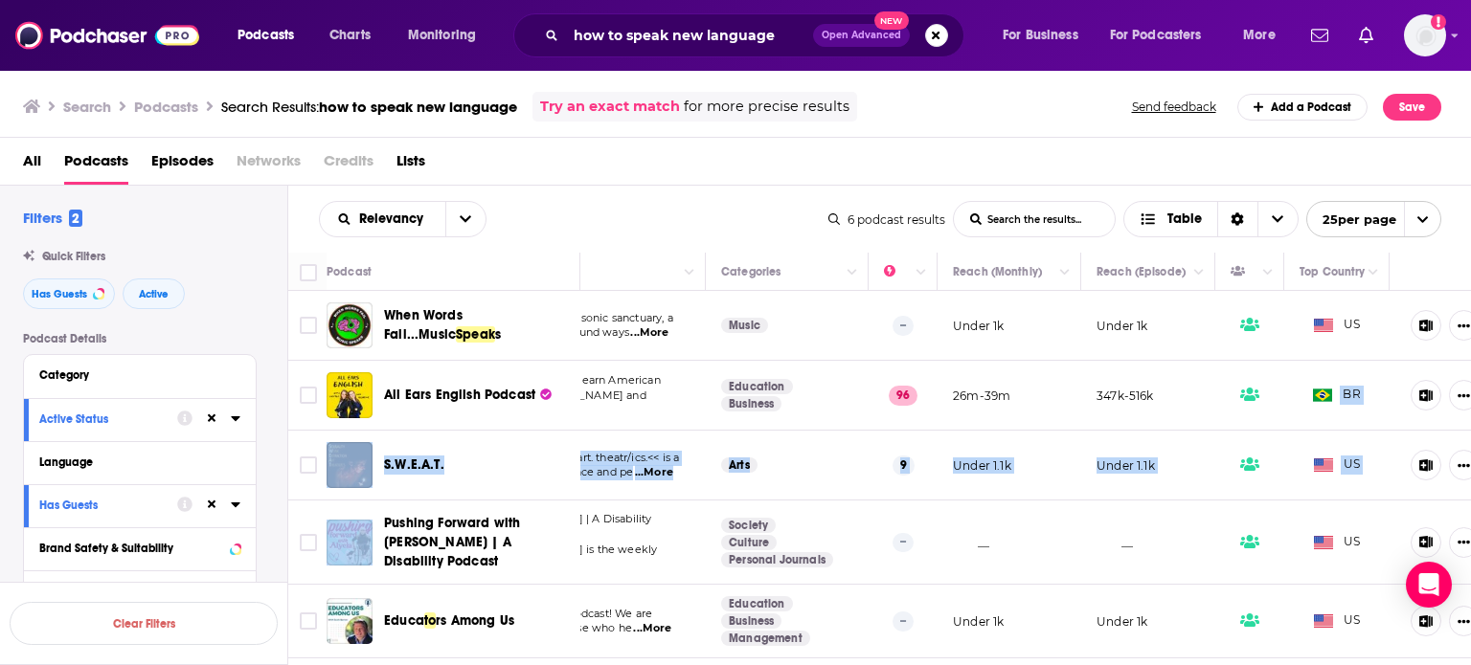
drag, startPoint x: 1454, startPoint y: 397, endPoint x: 1457, endPoint y: 440, distance: 42.2
click at [1455, 440] on div "Podcast Description Categories Reach (Monthly) Reach (Episode) Top Country When…" at bounding box center [880, 461] width 1184 height 417
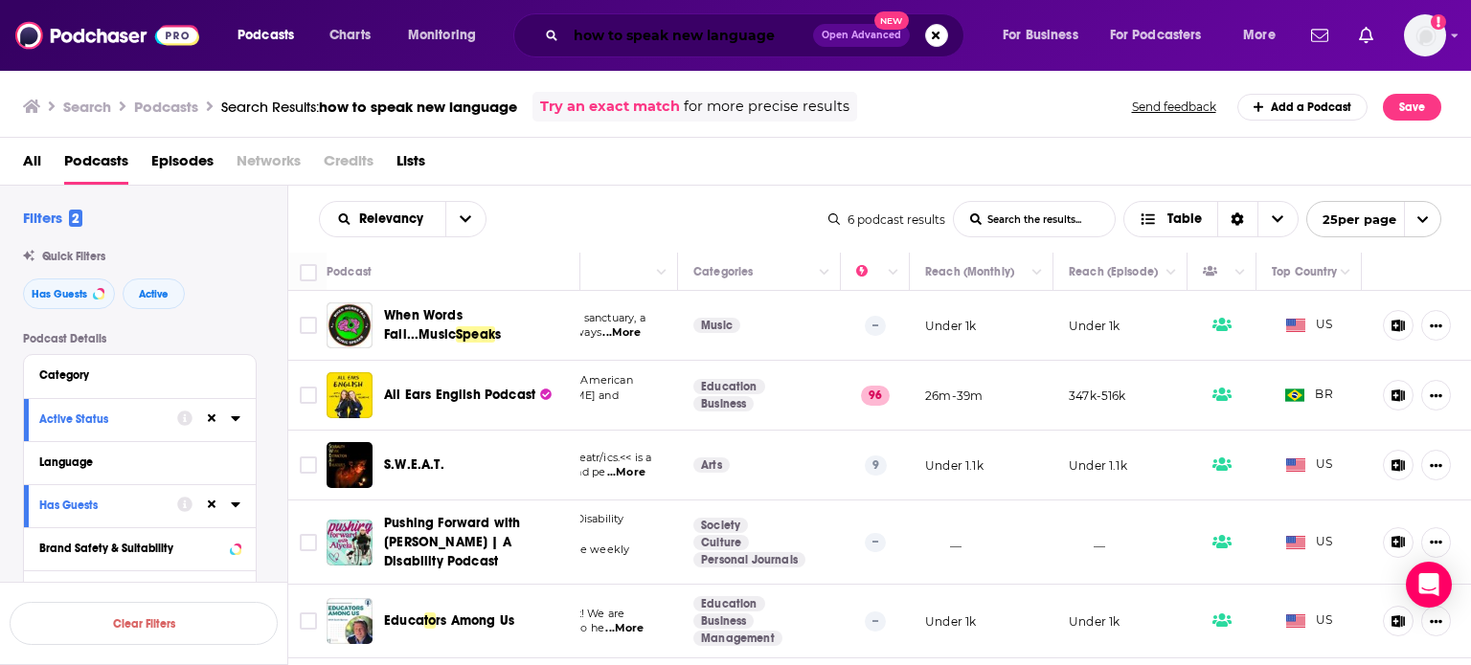
click at [778, 40] on input "how to speak new language" at bounding box center [689, 35] width 247 height 31
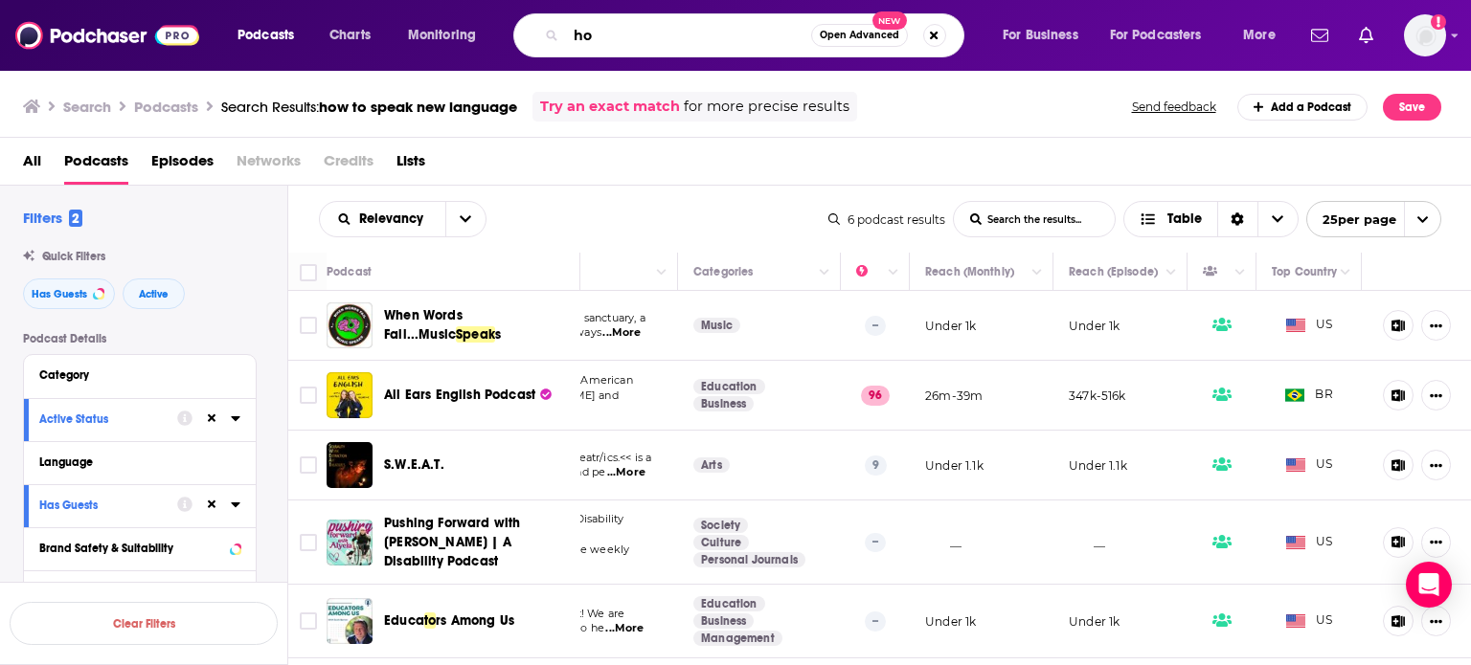
type input "h"
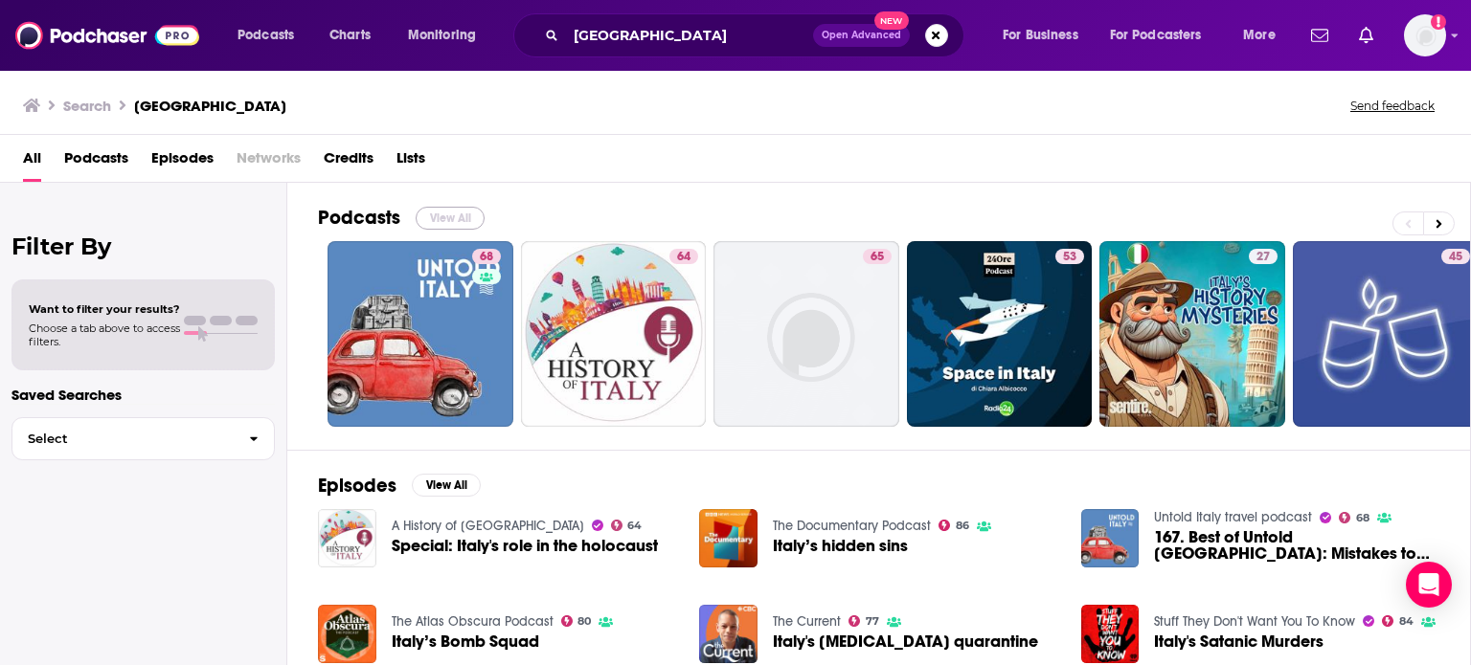
click at [437, 222] on button "View All" at bounding box center [450, 218] width 69 height 23
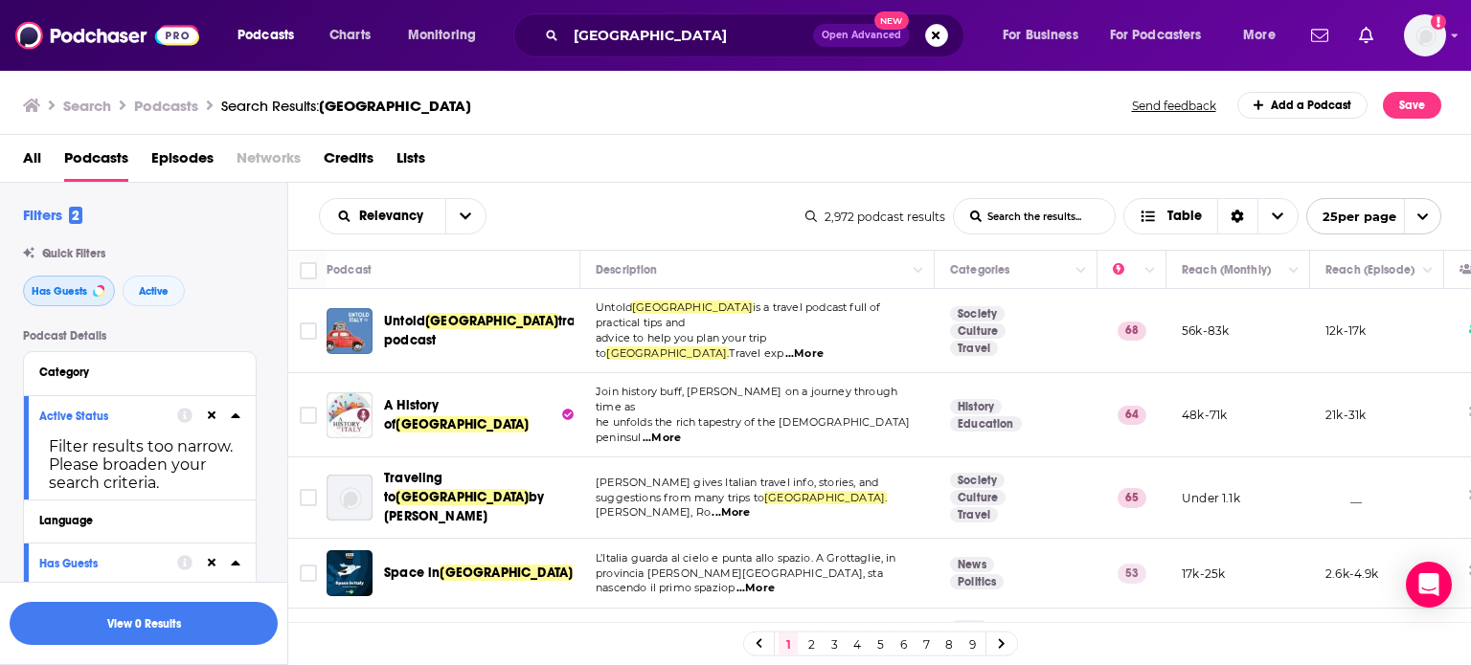
click at [75, 290] on span "Has Guests" at bounding box center [60, 291] width 56 height 11
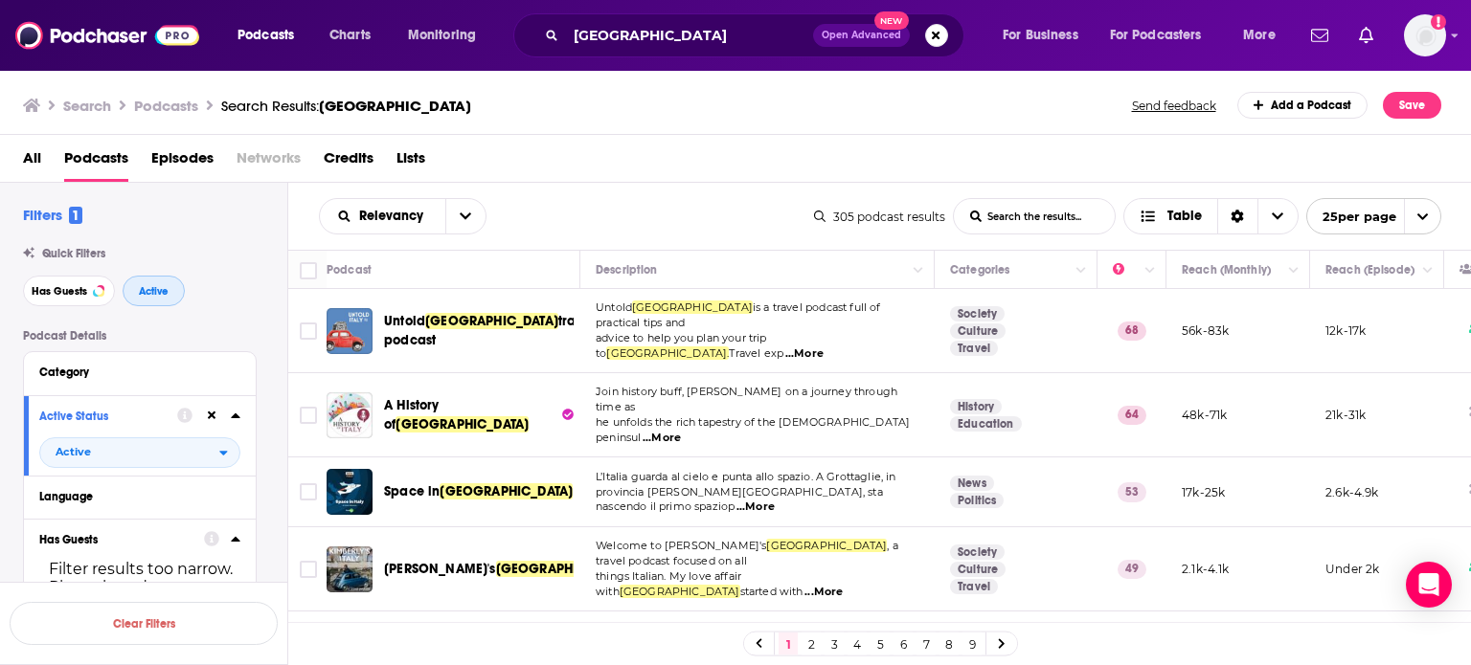
click at [177, 294] on button "Active" at bounding box center [154, 291] width 62 height 31
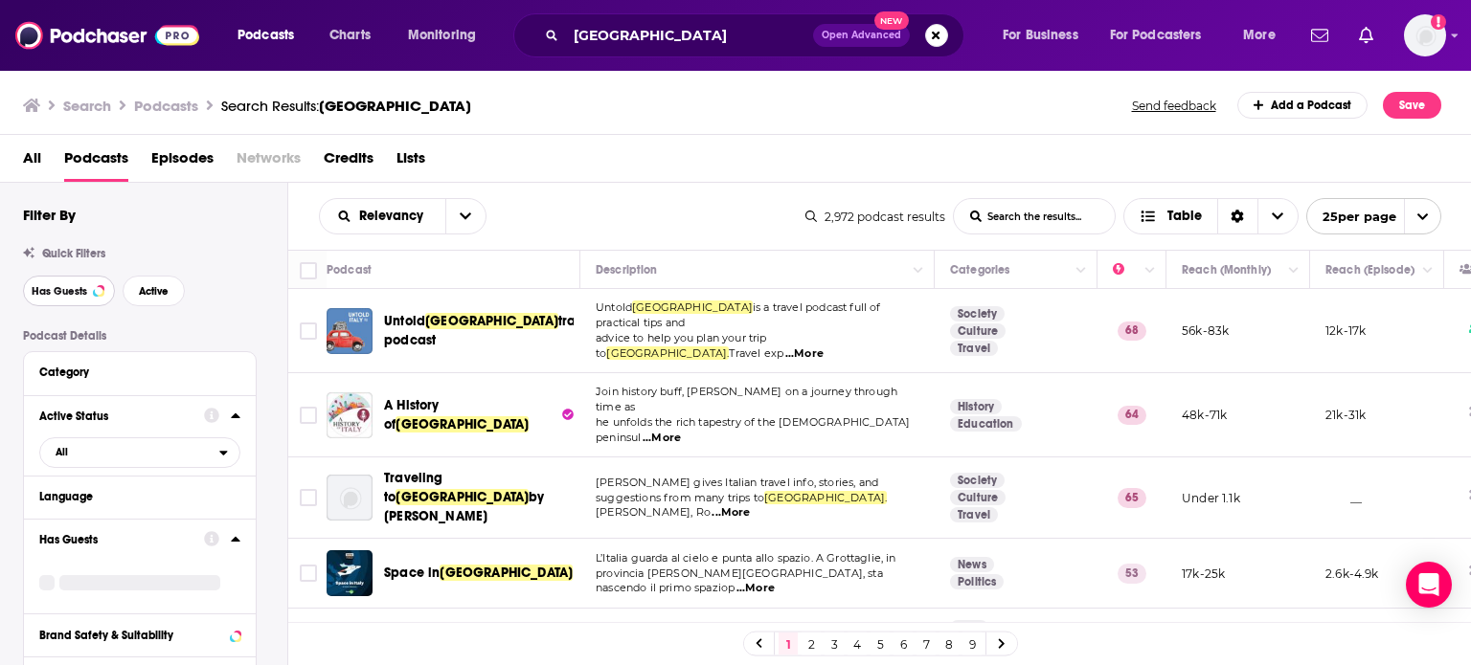
click at [77, 290] on span "Has Guests" at bounding box center [60, 291] width 56 height 11
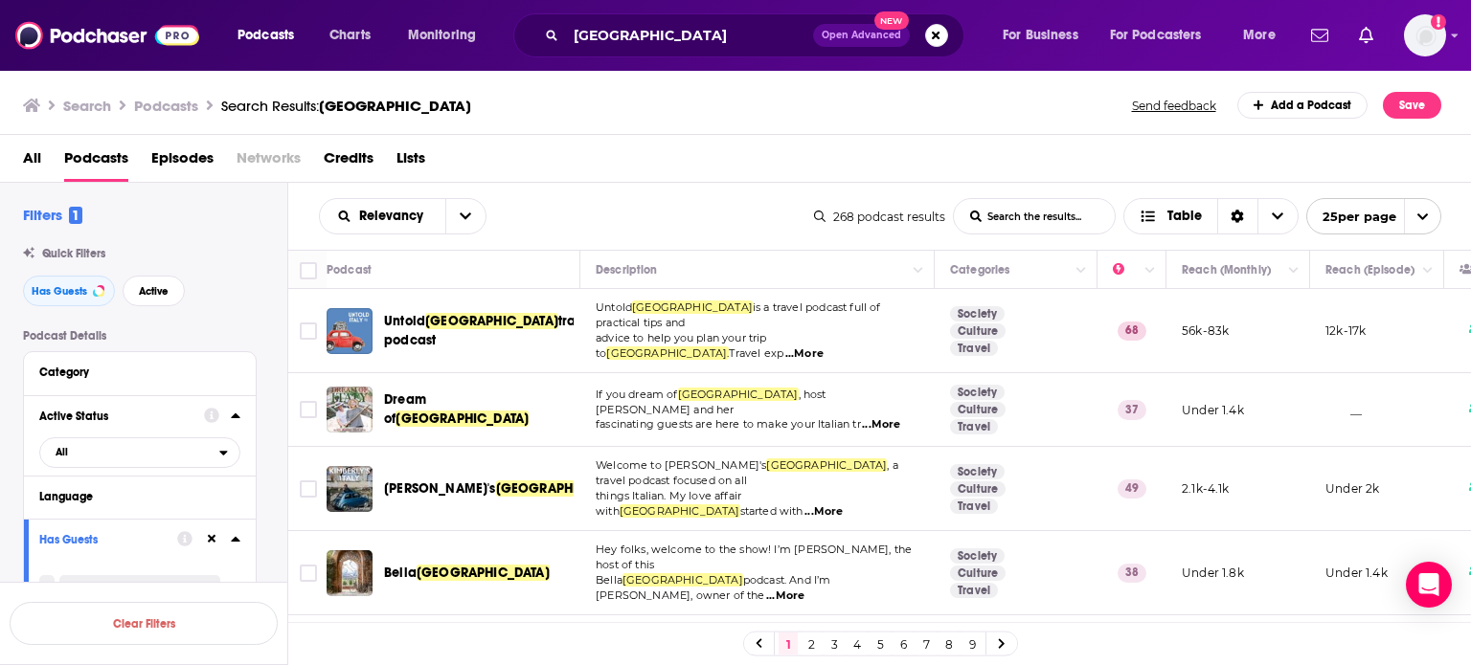
click at [804, 589] on span "...More" at bounding box center [785, 596] width 38 height 15
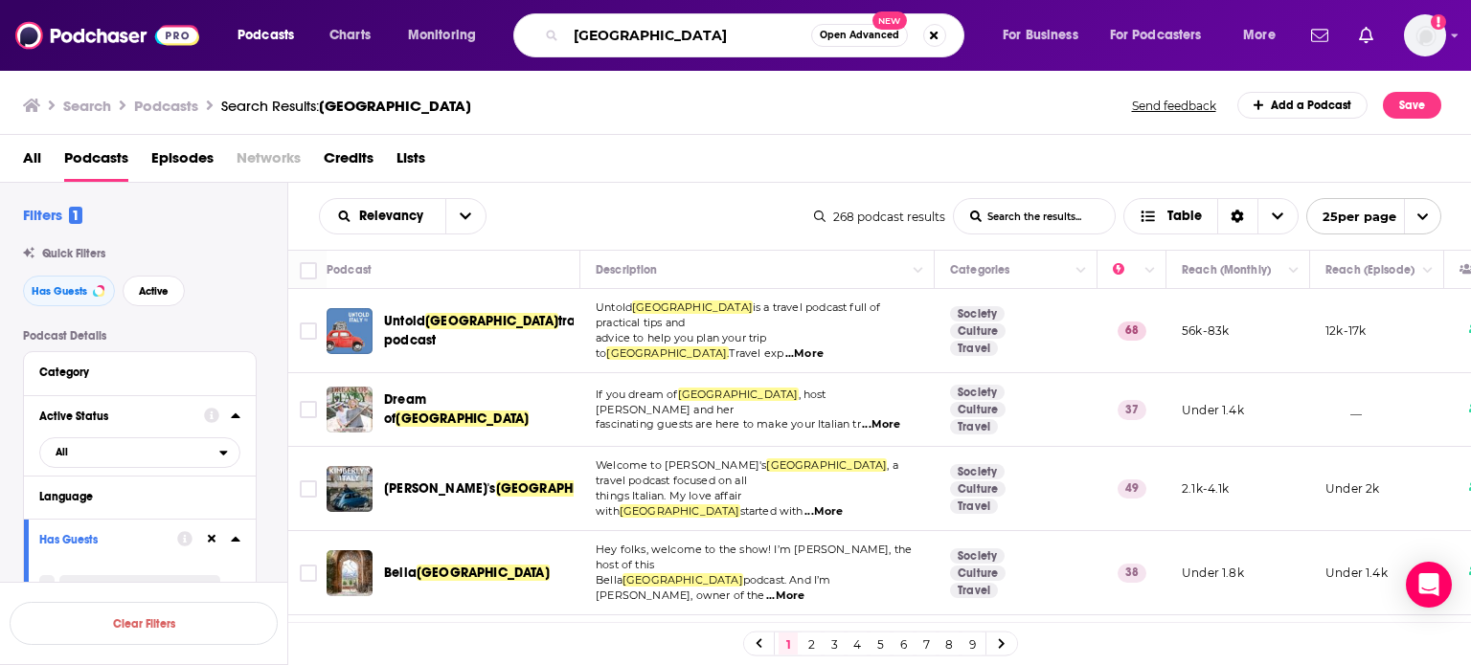
click at [708, 38] on input "italy" at bounding box center [688, 35] width 245 height 31
type input "i"
type input "travel"
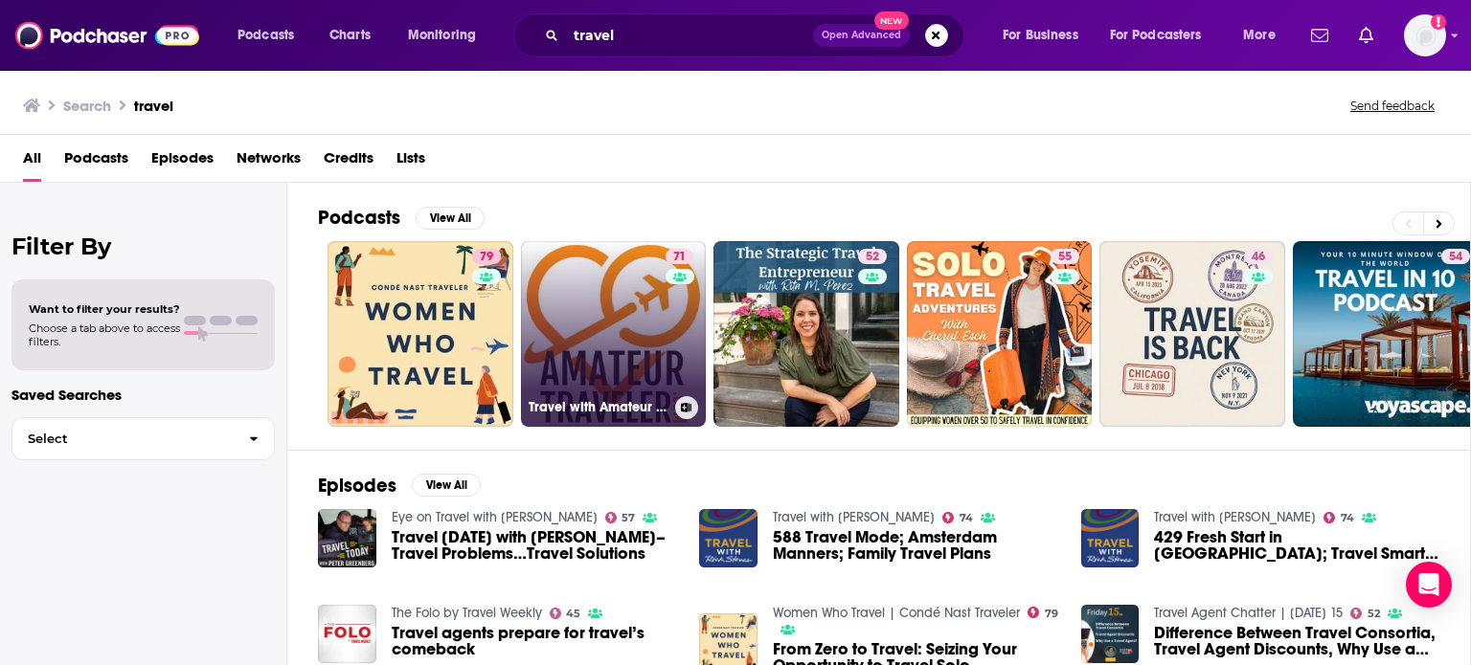
click at [594, 390] on link "71 Travel with Amateur Traveler Podcast" at bounding box center [614, 334] width 186 height 186
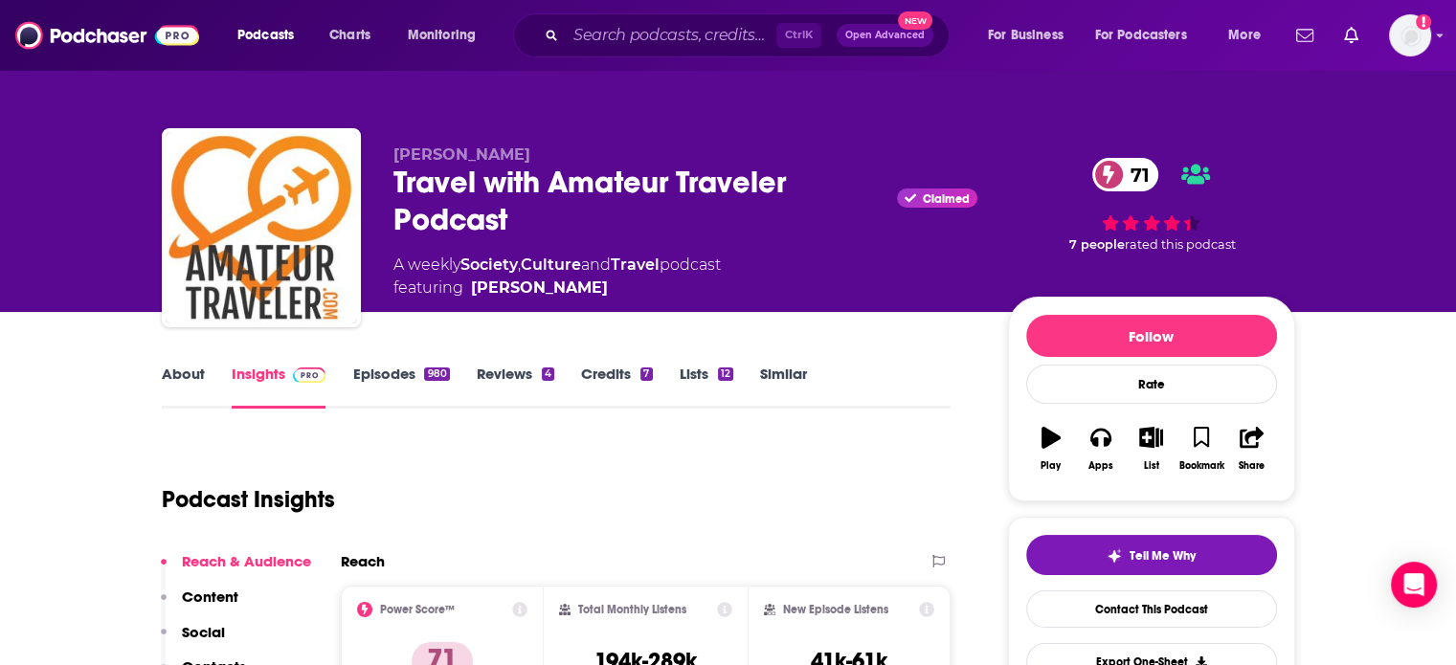
click at [183, 381] on link "About" at bounding box center [183, 387] width 43 height 44
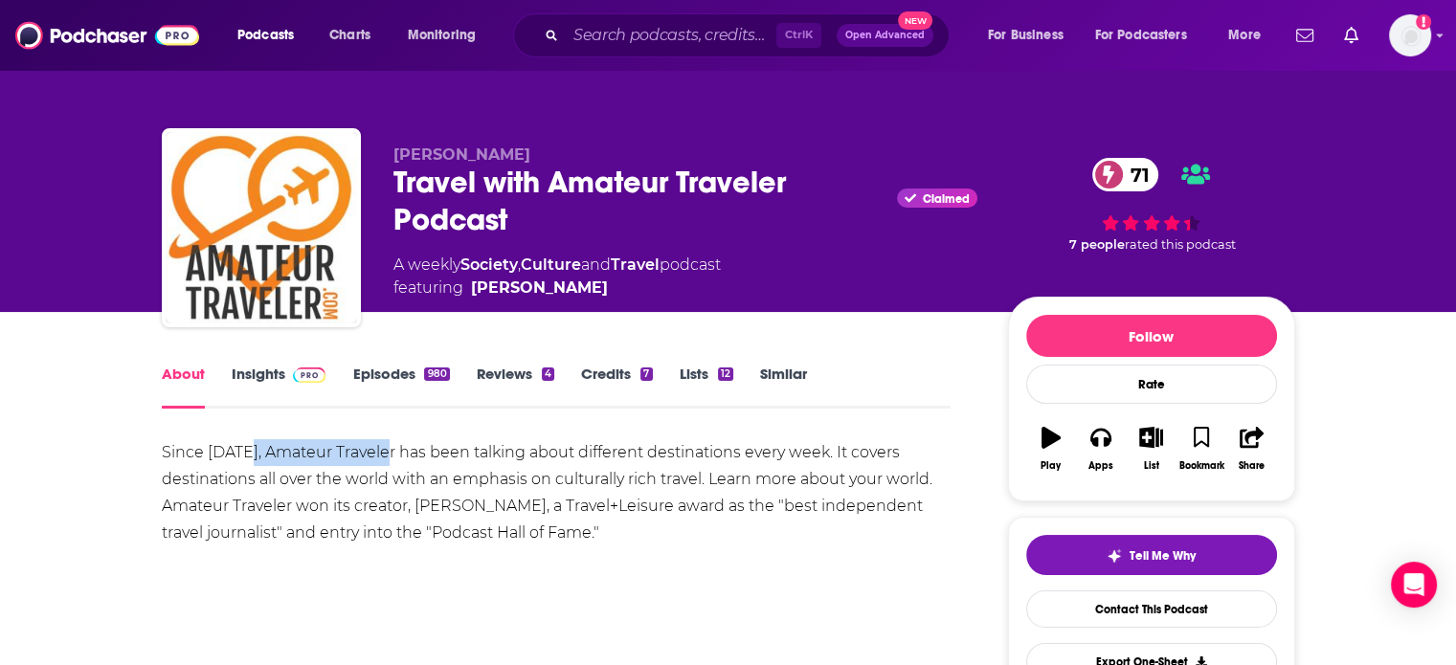
drag, startPoint x: 247, startPoint y: 448, endPoint x: 384, endPoint y: 447, distance: 136.9
click at [384, 447] on div "Since 2005, Amateur Traveler has been talking about different destinations ever…" at bounding box center [557, 493] width 790 height 107
copy div "Amateur Traveler"
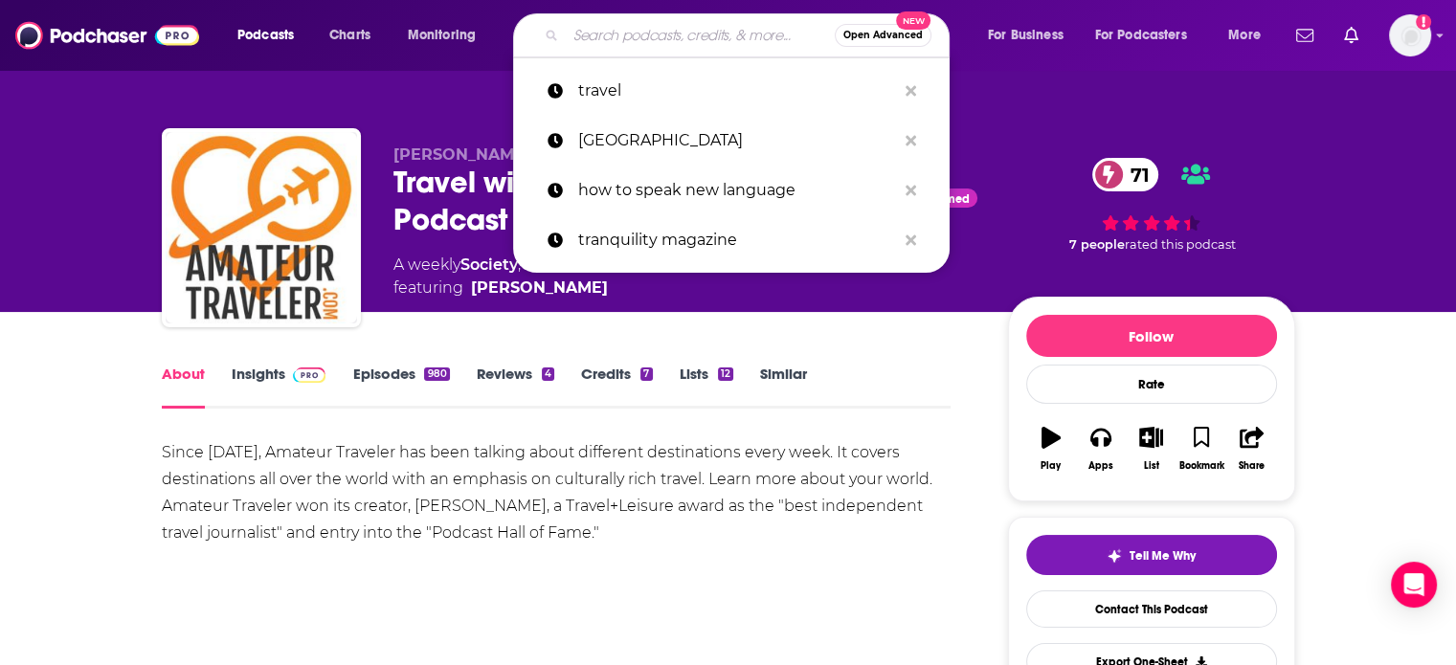
click at [612, 28] on input "Search podcasts, credits, & more..." at bounding box center [700, 35] width 269 height 31
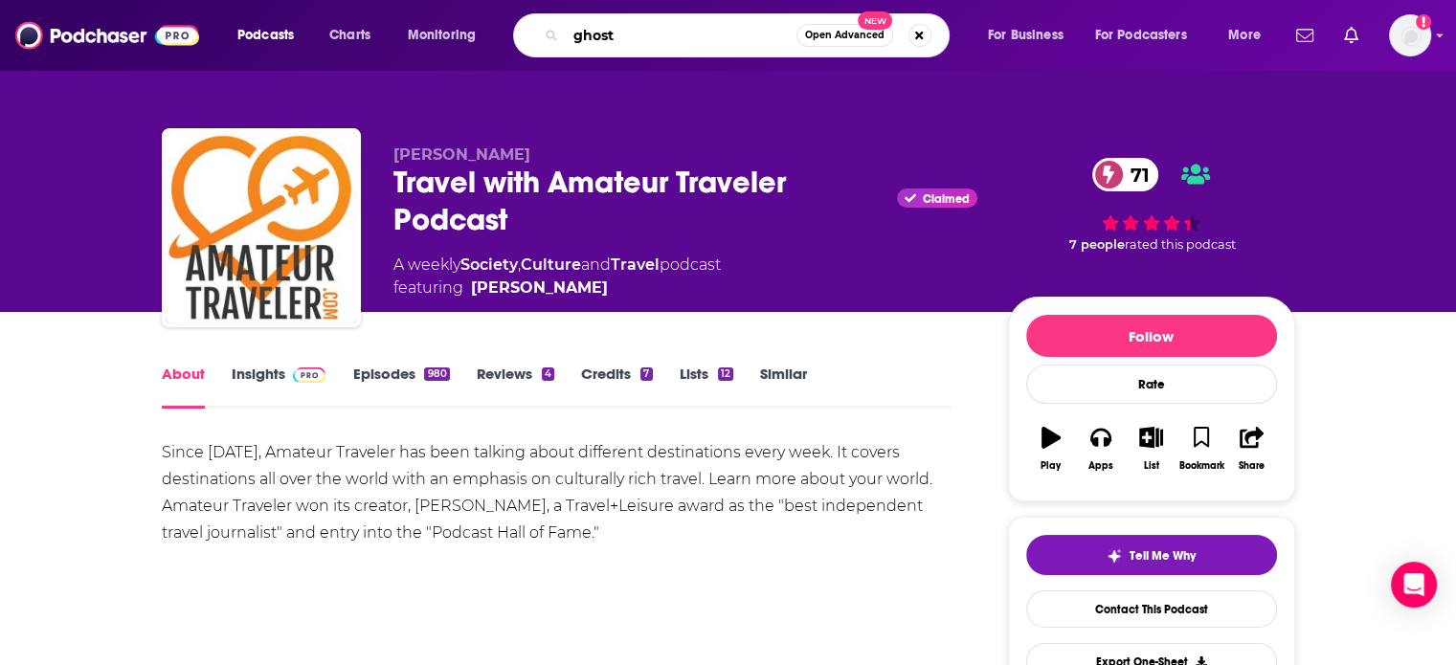
type input "ghosts"
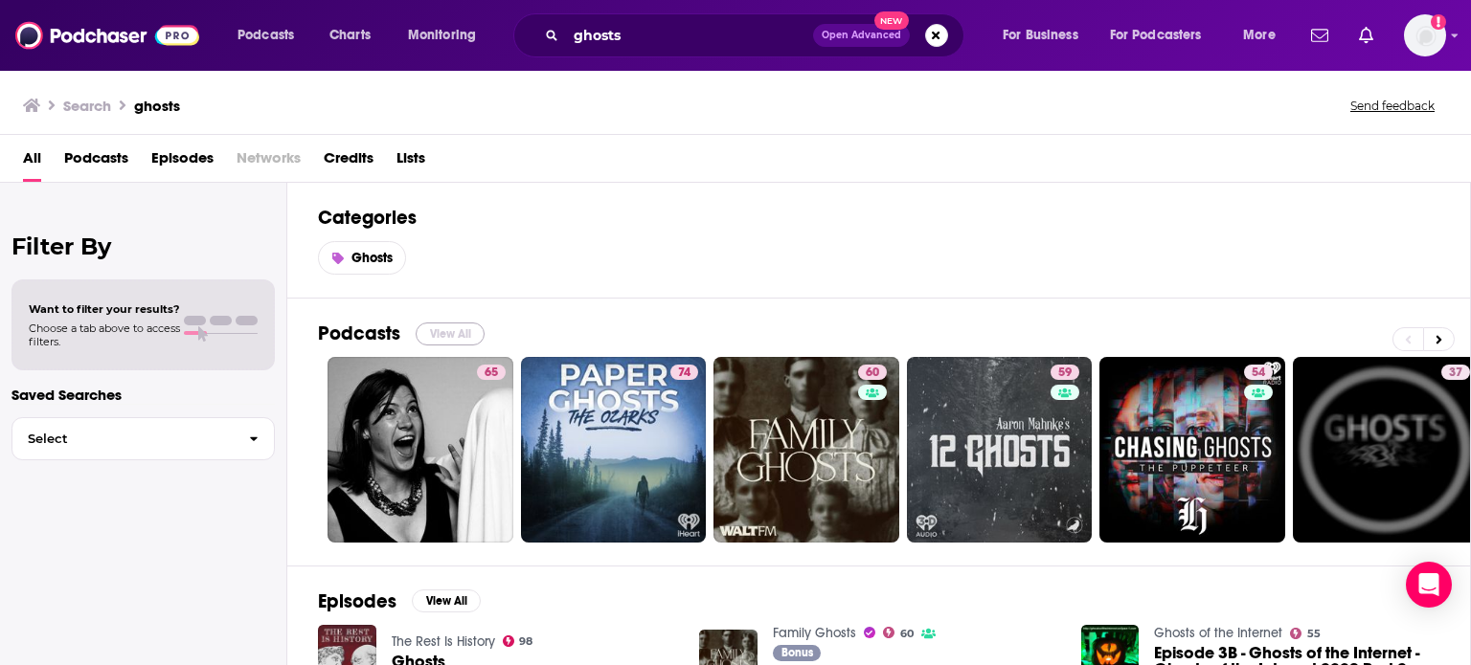
click at [447, 327] on button "View All" at bounding box center [450, 334] width 69 height 23
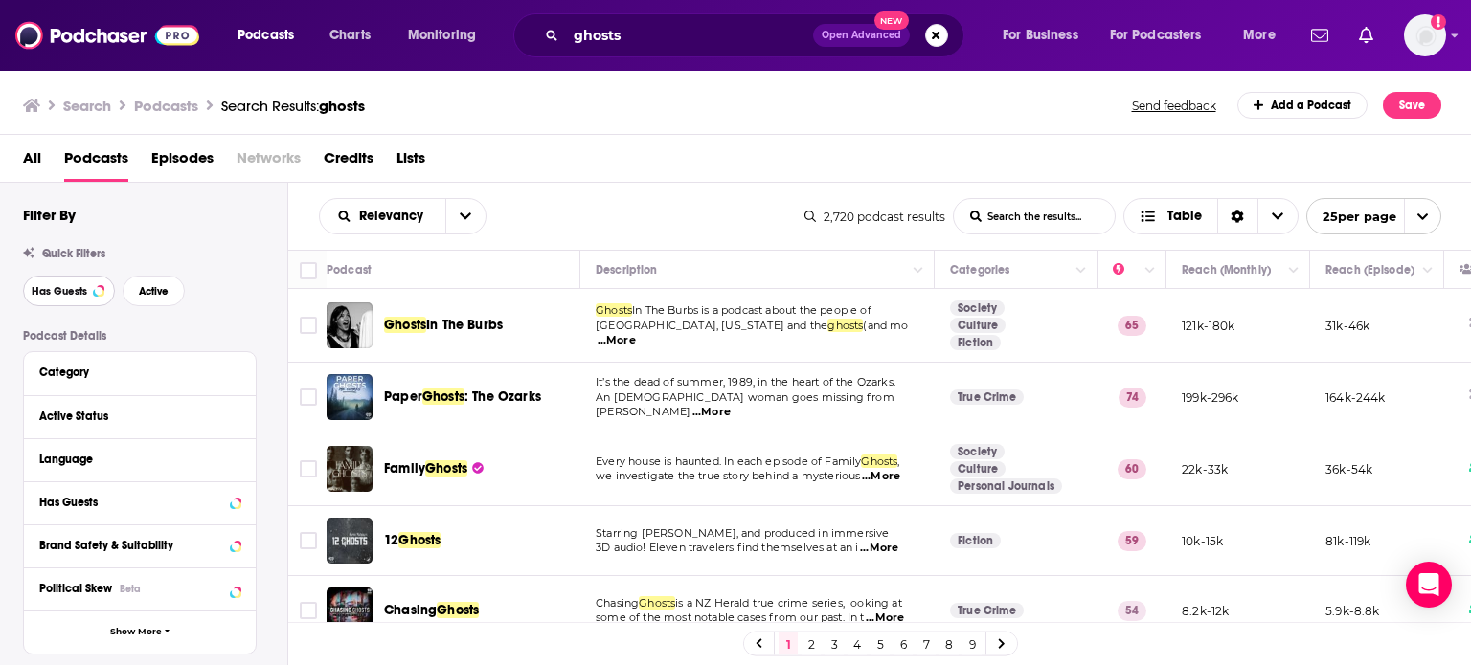
click at [69, 290] on span "Has Guests" at bounding box center [60, 291] width 56 height 11
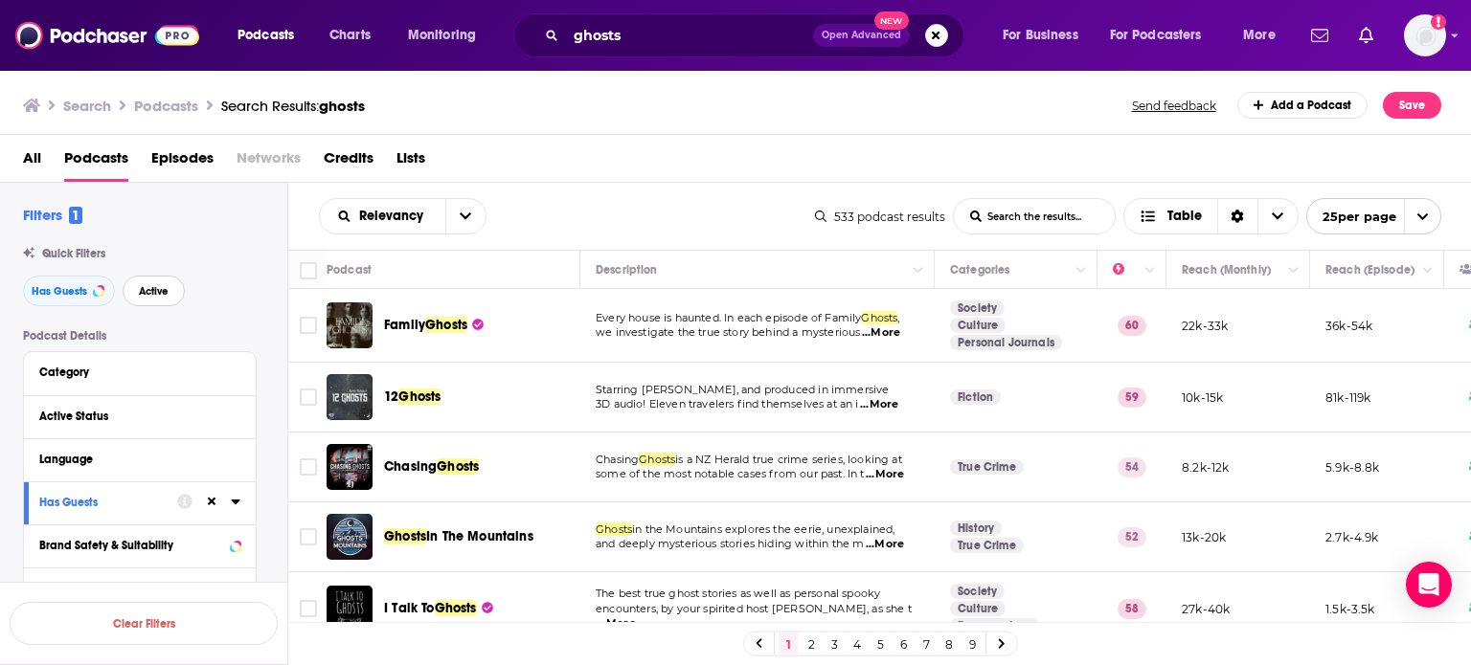
click at [165, 295] on span "Active" at bounding box center [154, 291] width 30 height 11
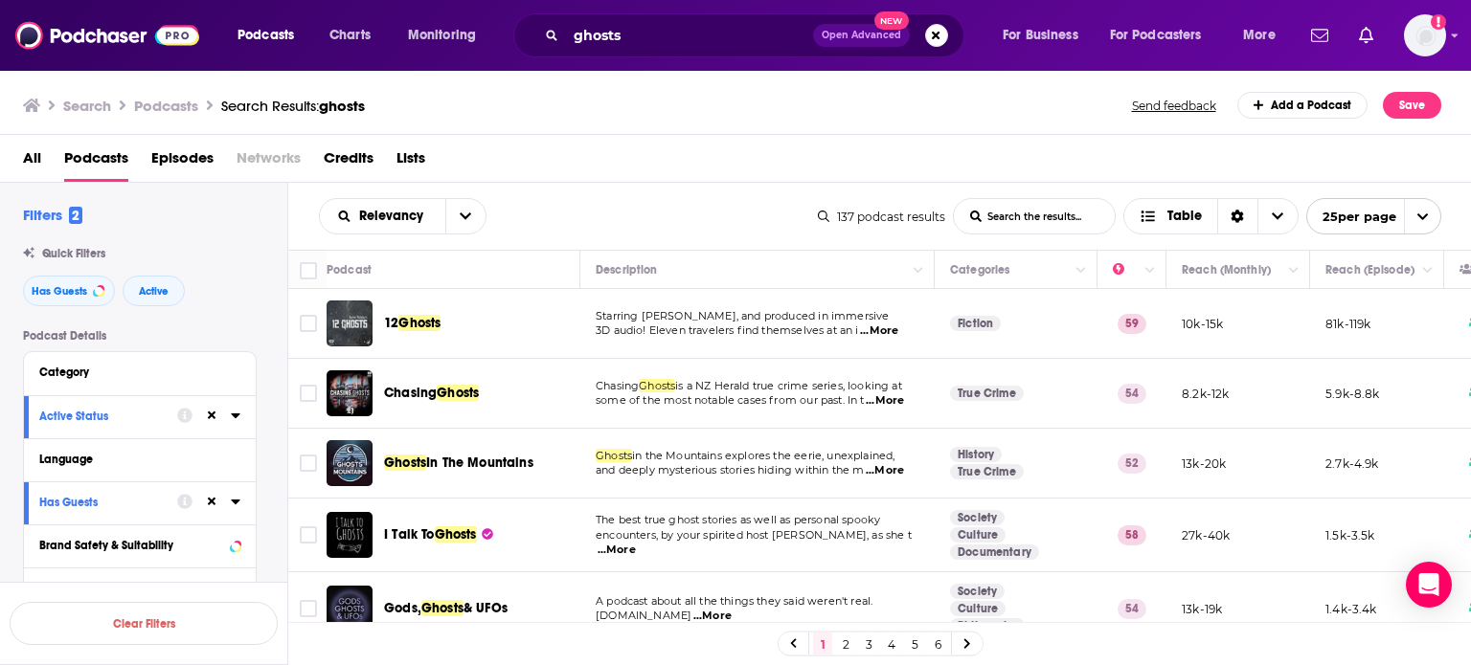
click at [893, 529] on p "The best true ghost stories as well as personal spooky" at bounding box center [757, 520] width 323 height 15
click at [636, 545] on span "...More" at bounding box center [617, 550] width 38 height 15
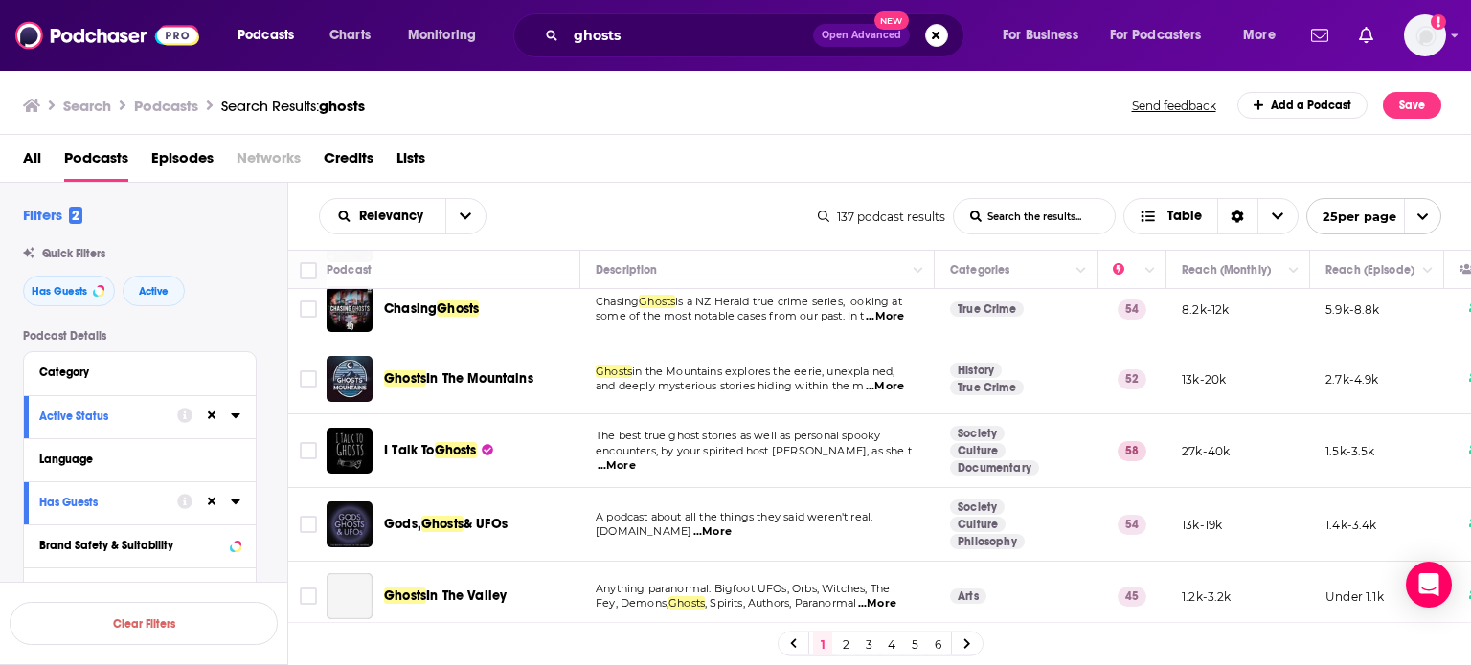
scroll to position [133, 0]
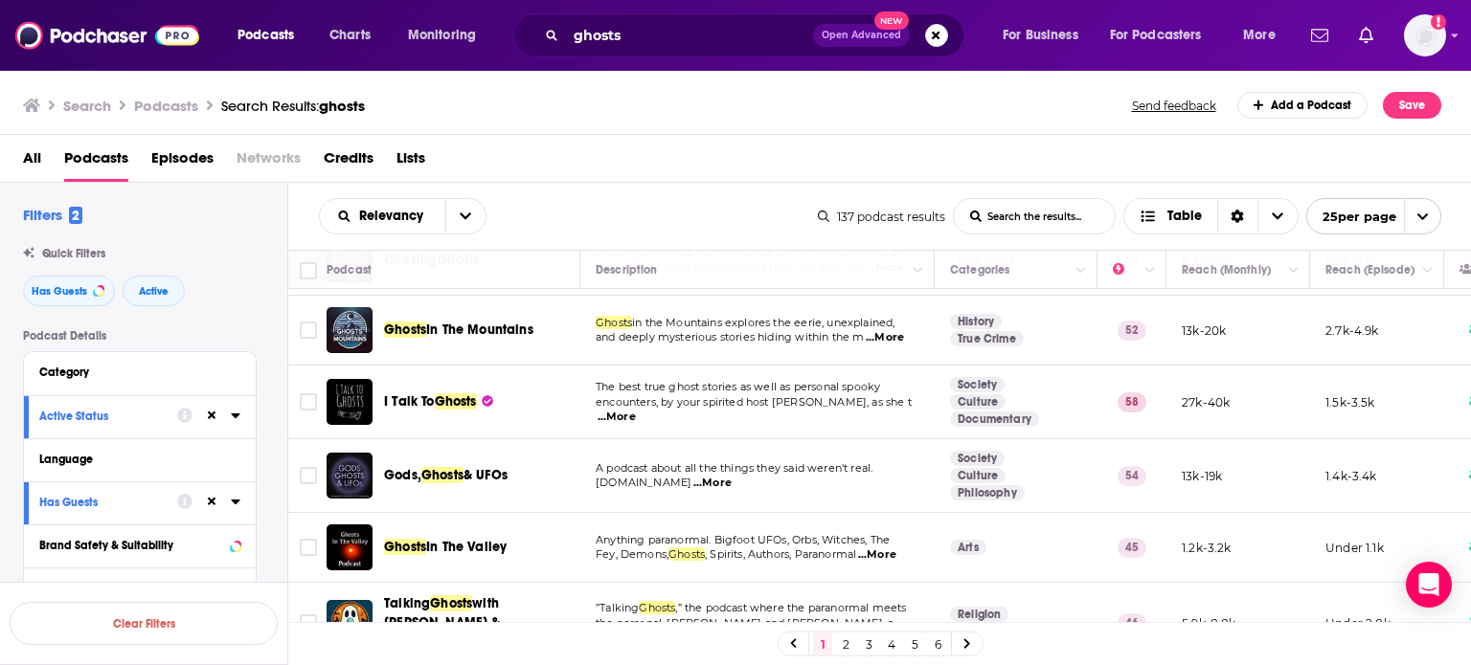
click at [732, 480] on span "...More" at bounding box center [712, 483] width 38 height 15
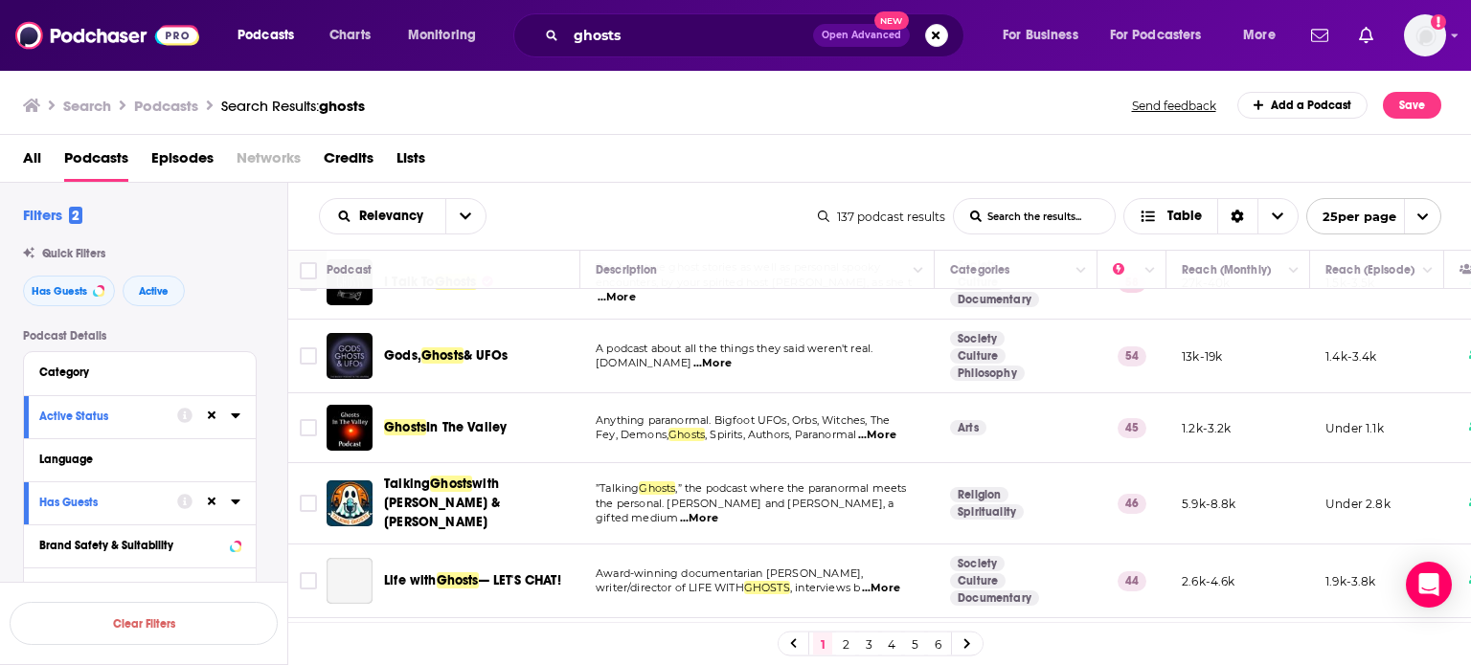
scroll to position [257, 0]
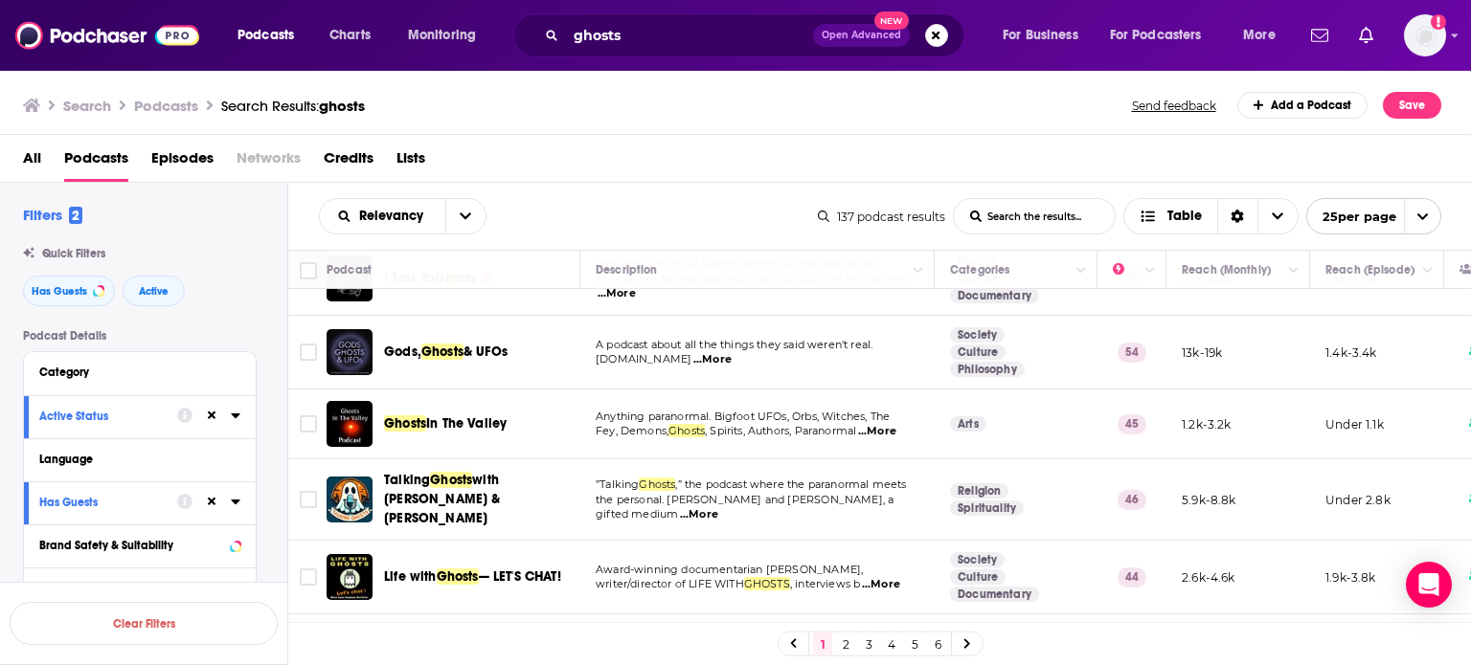
click at [718, 507] on span "...More" at bounding box center [699, 514] width 38 height 15
click at [889, 577] on span "...More" at bounding box center [881, 584] width 38 height 15
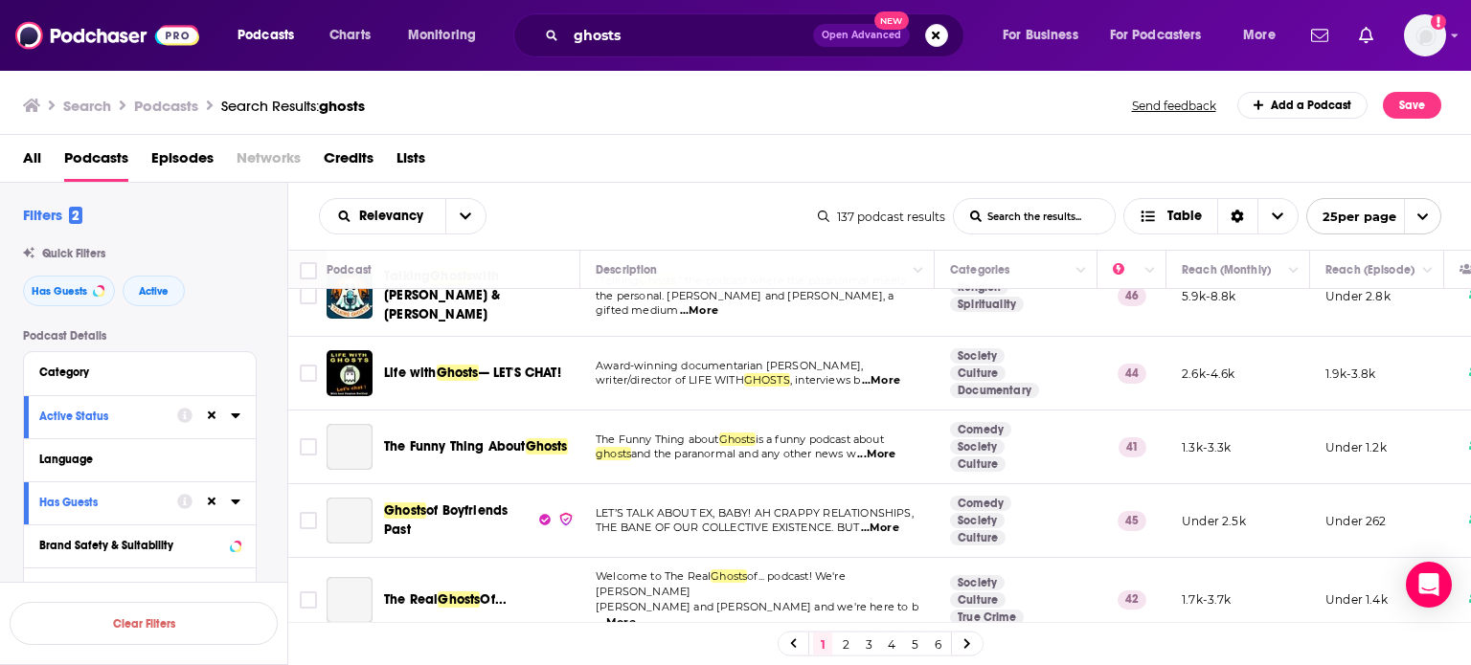
scroll to position [483, 0]
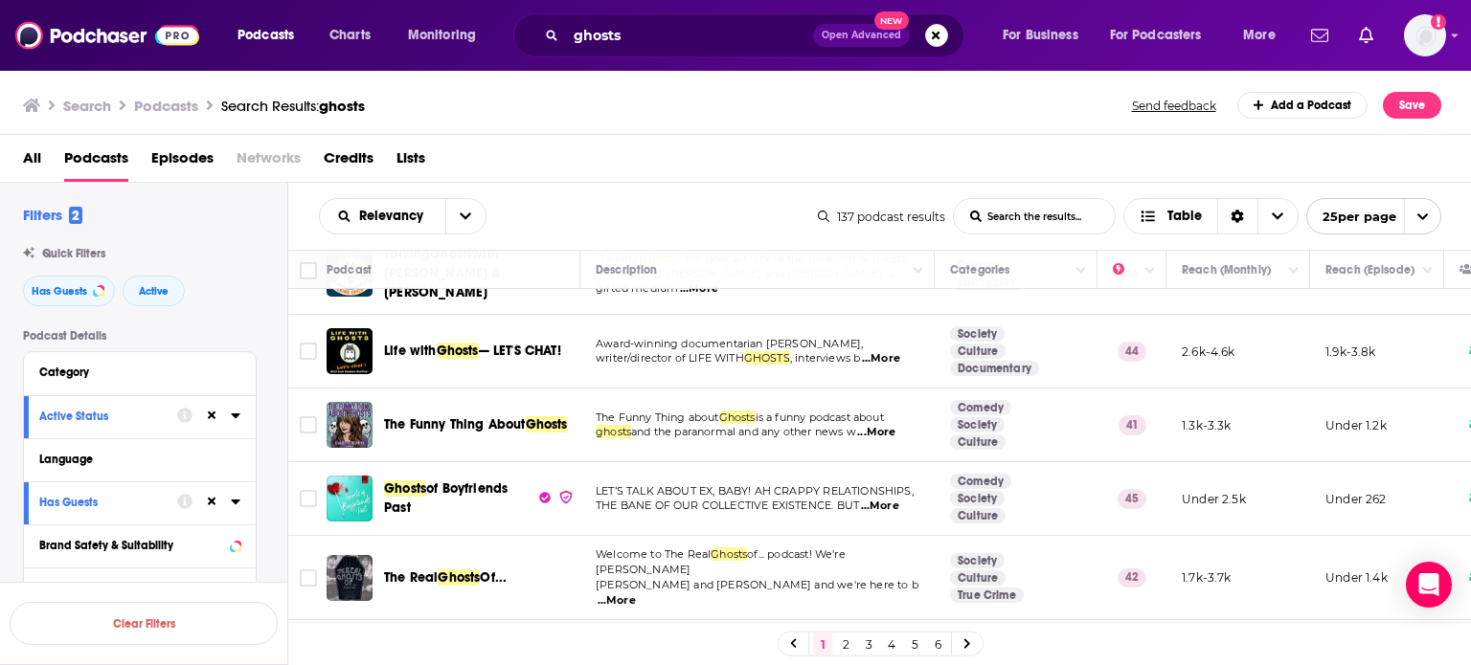
click at [892, 425] on span "...More" at bounding box center [876, 432] width 38 height 15
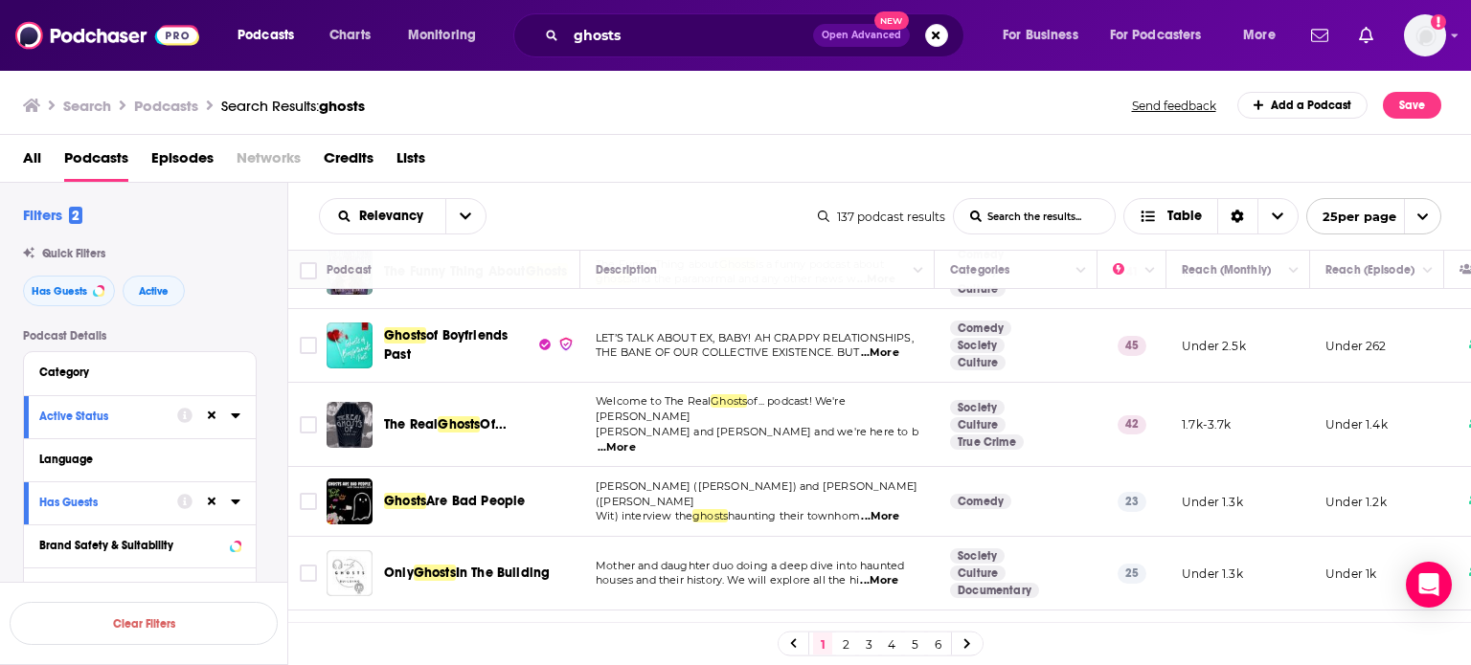
scroll to position [674, 0]
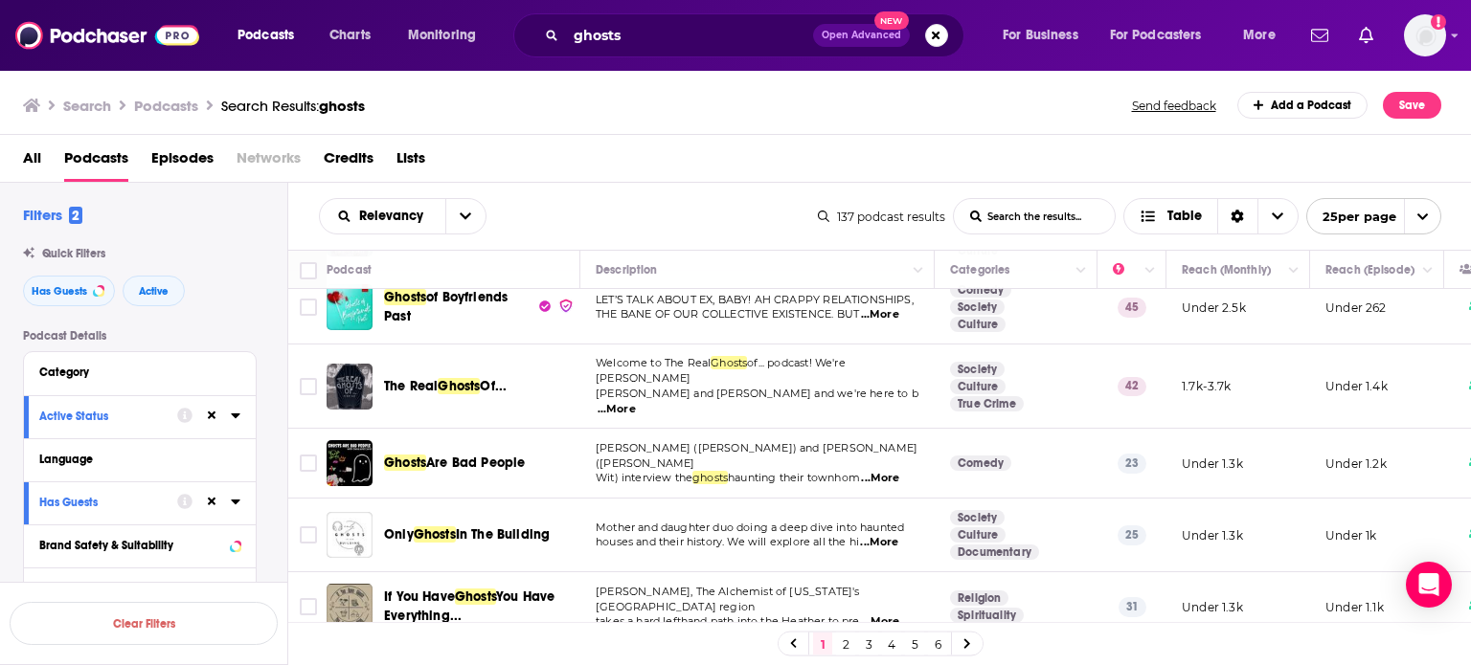
click at [884, 535] on span "...More" at bounding box center [879, 542] width 38 height 15
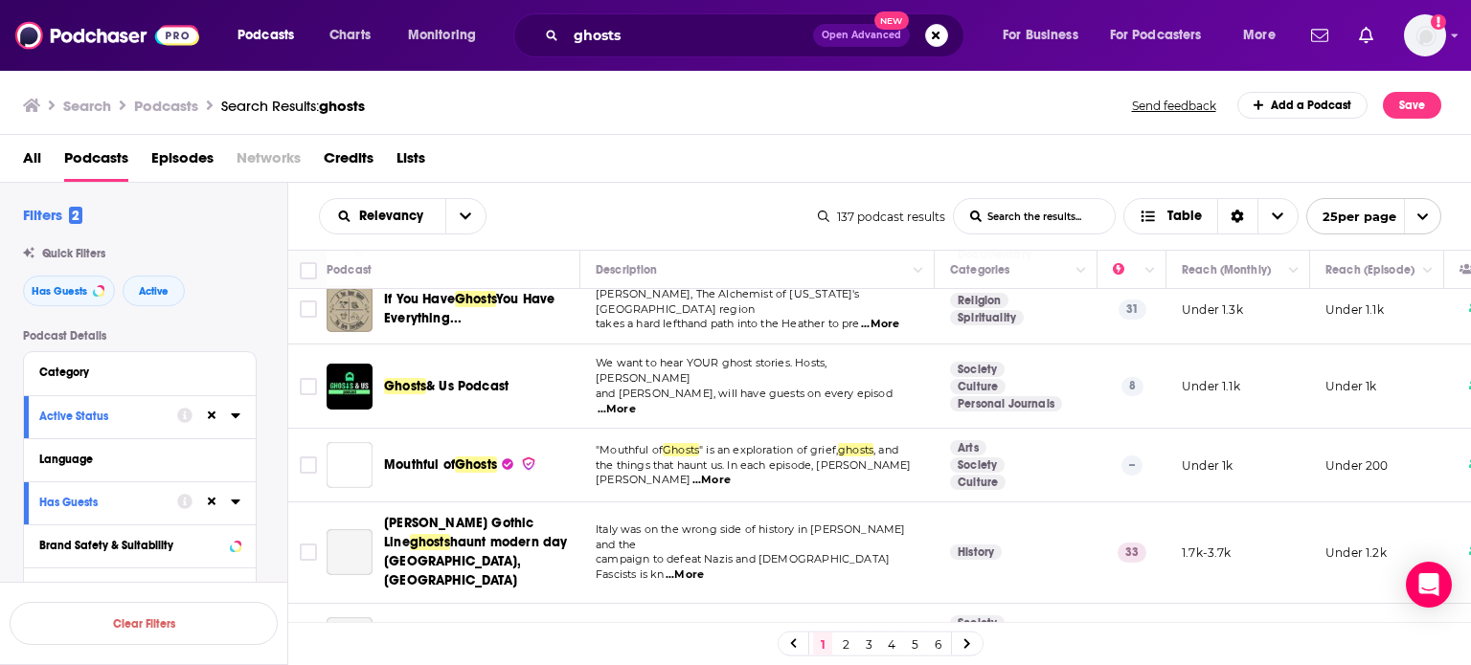
scroll to position [977, 0]
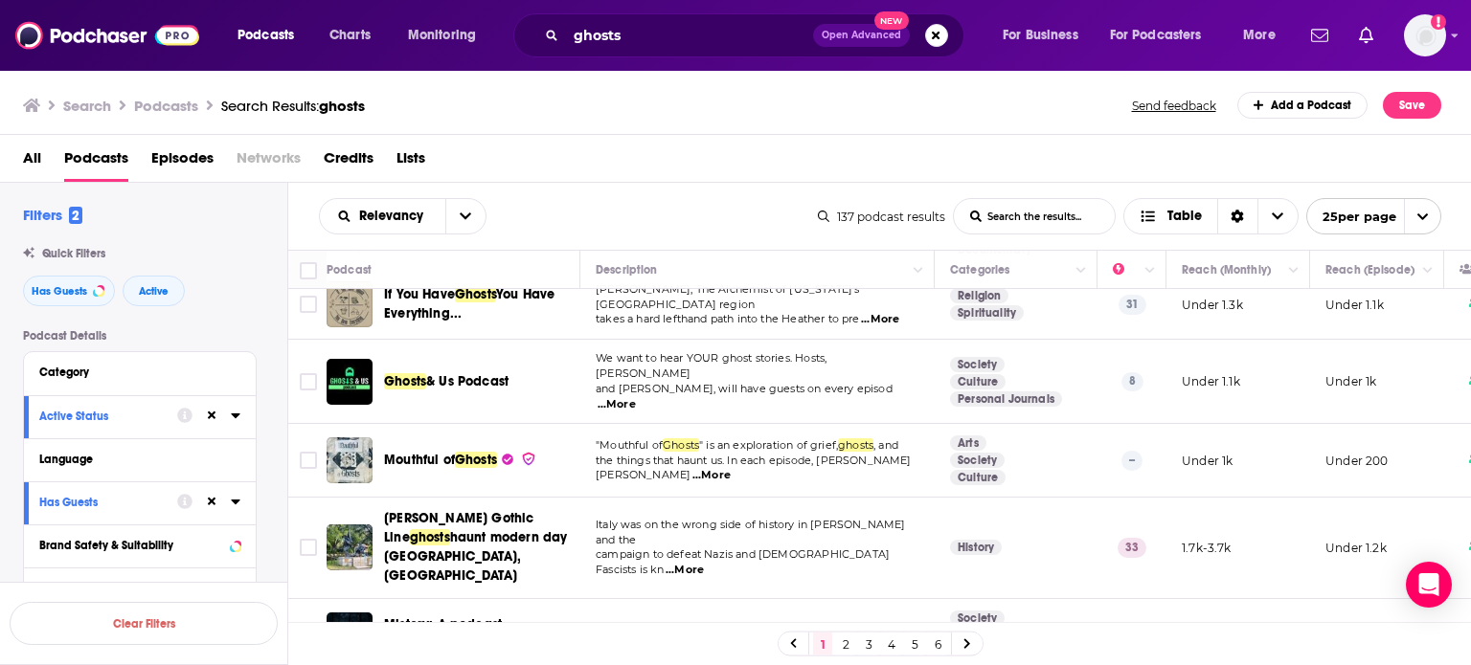
click at [731, 468] on span "...More" at bounding box center [711, 475] width 38 height 15
